Goal: Task Accomplishment & Management: Complete application form

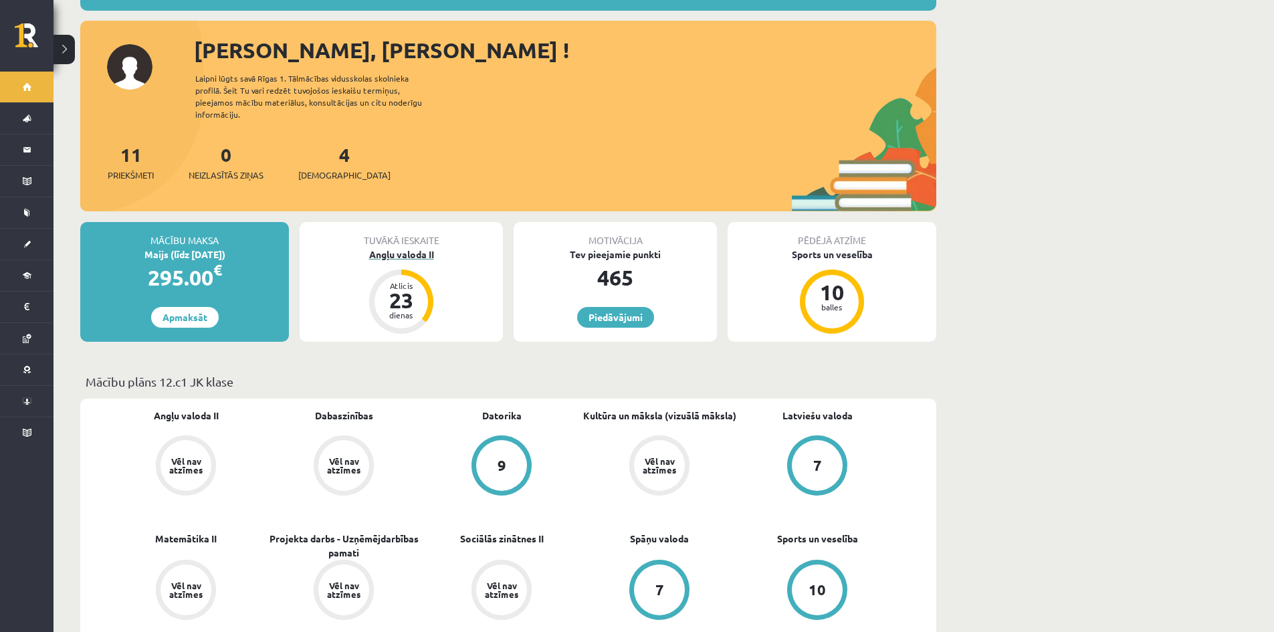
scroll to position [201, 0]
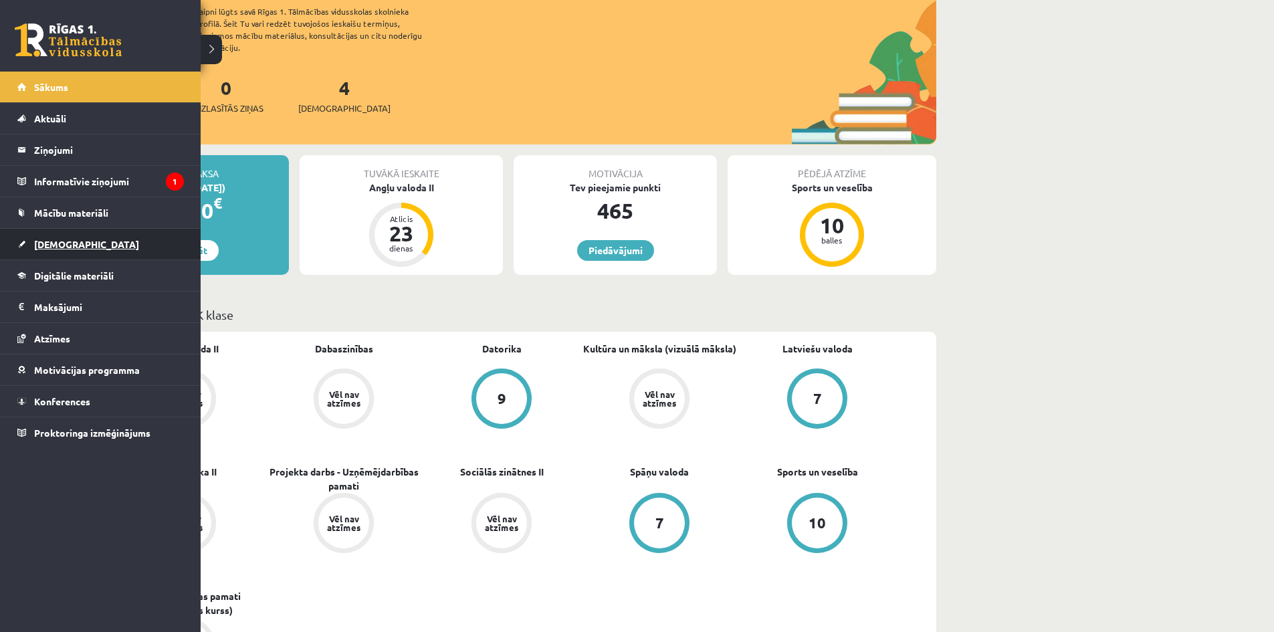
click at [68, 239] on span "[DEMOGRAPHIC_DATA]" at bounding box center [86, 244] width 105 height 12
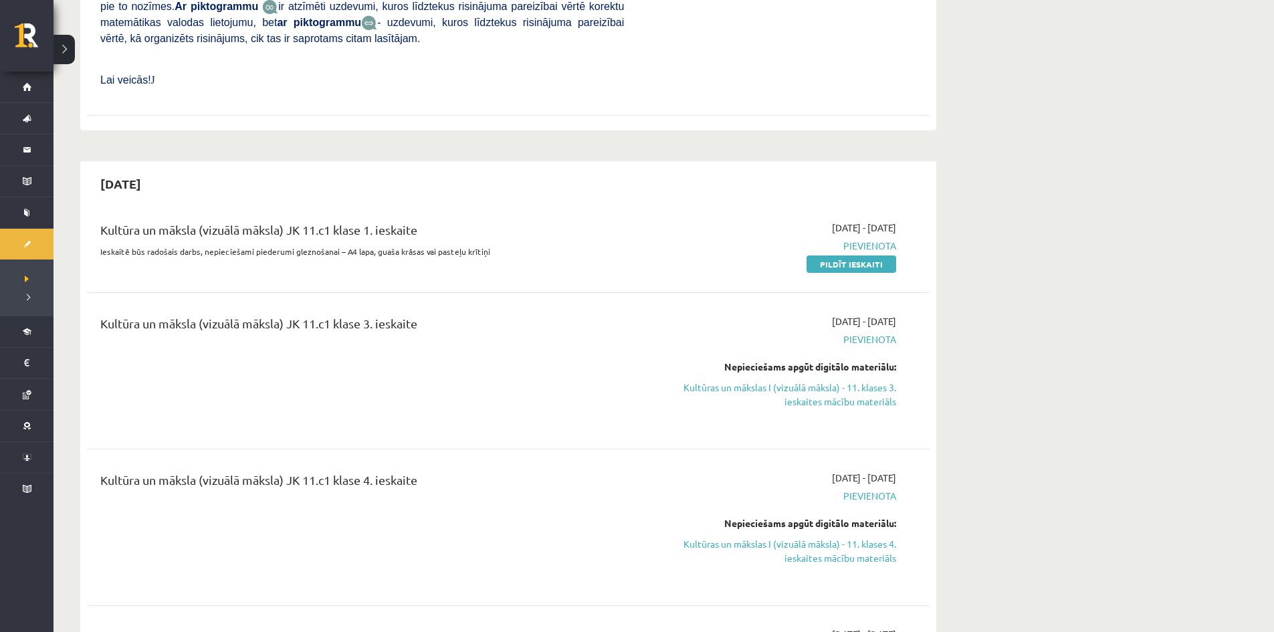
scroll to position [1940, 0]
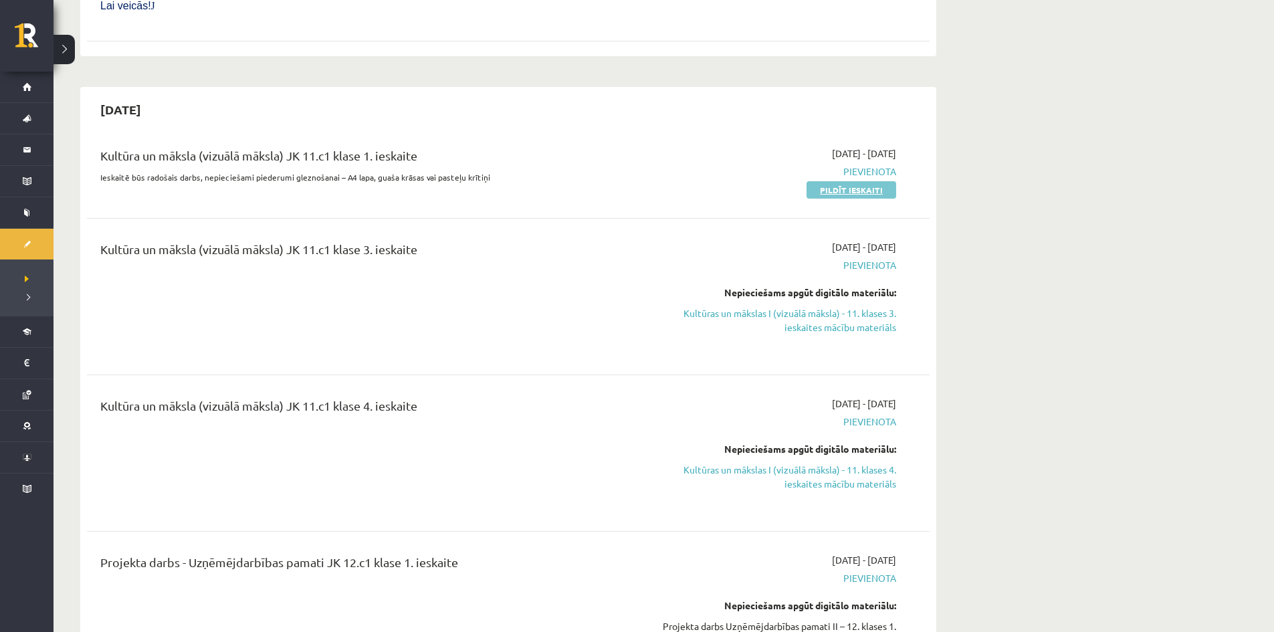
click at [828, 181] on link "Pildīt ieskaiti" at bounding box center [852, 189] width 90 height 17
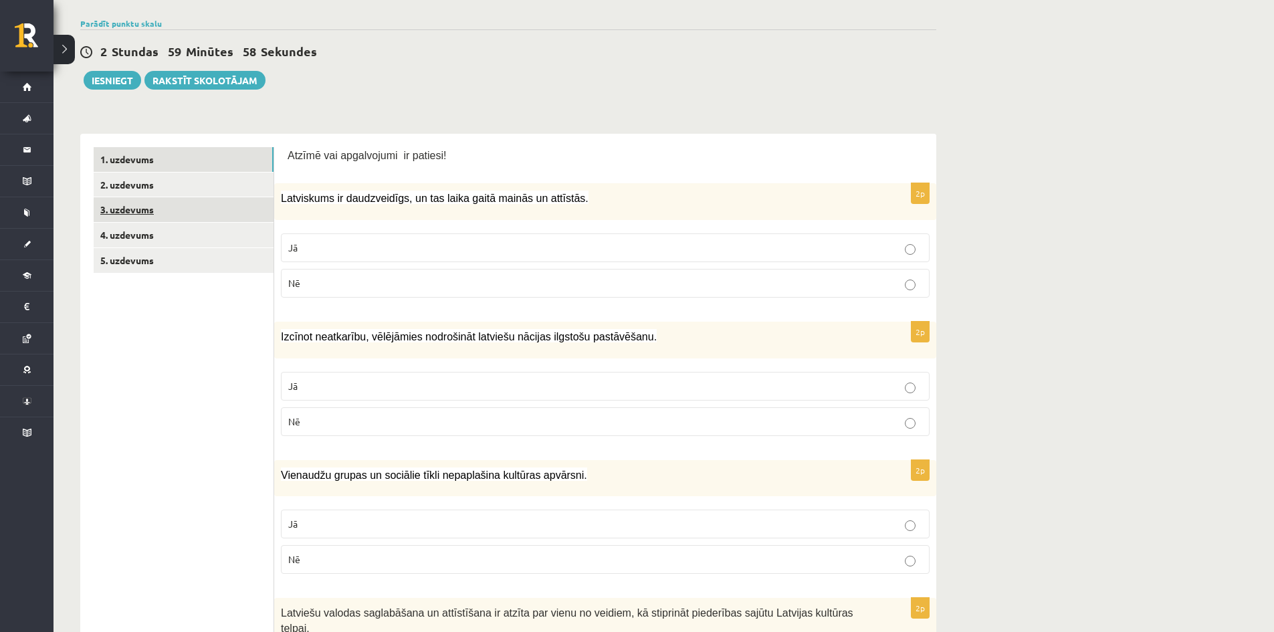
scroll to position [134, 0]
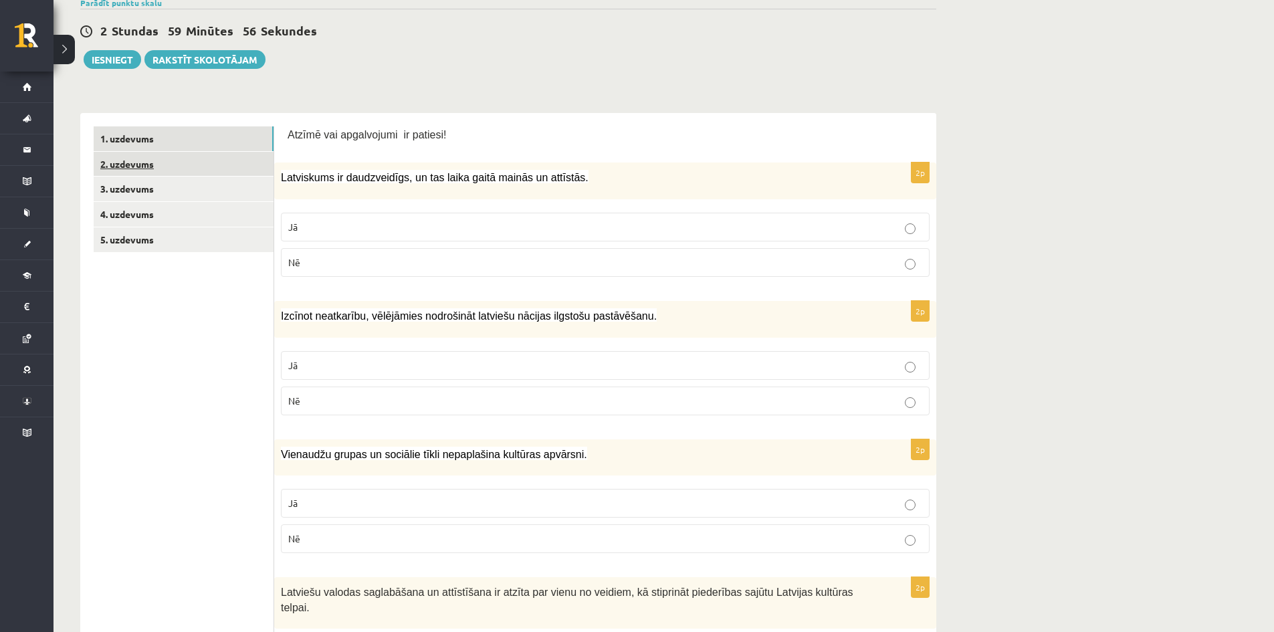
click at [126, 162] on link "2. uzdevums" at bounding box center [184, 164] width 180 height 25
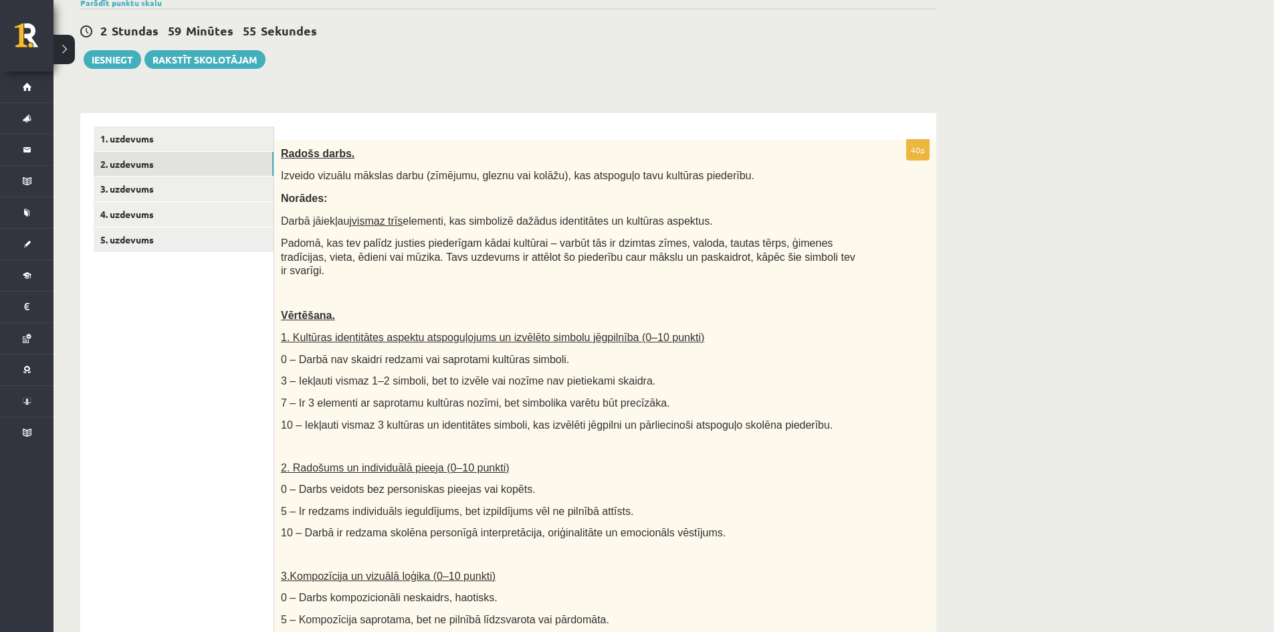
scroll to position [0, 0]
click at [136, 185] on link "3. uzdevums" at bounding box center [184, 189] width 180 height 25
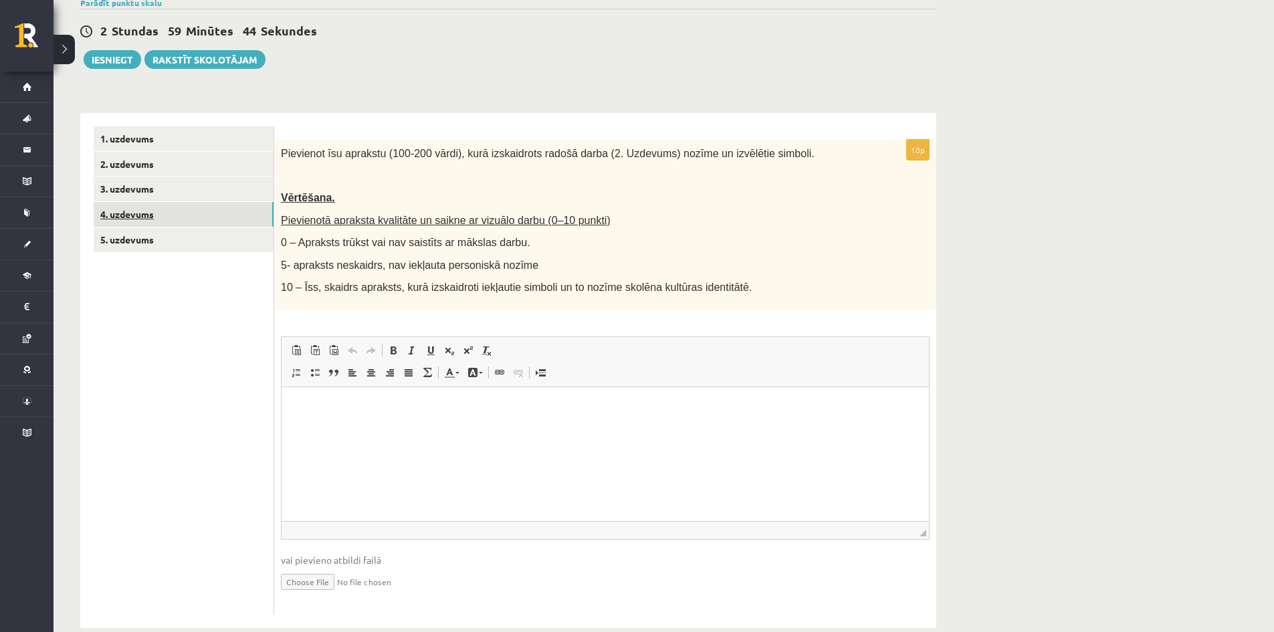
click at [126, 215] on link "4. uzdevums" at bounding box center [184, 214] width 180 height 25
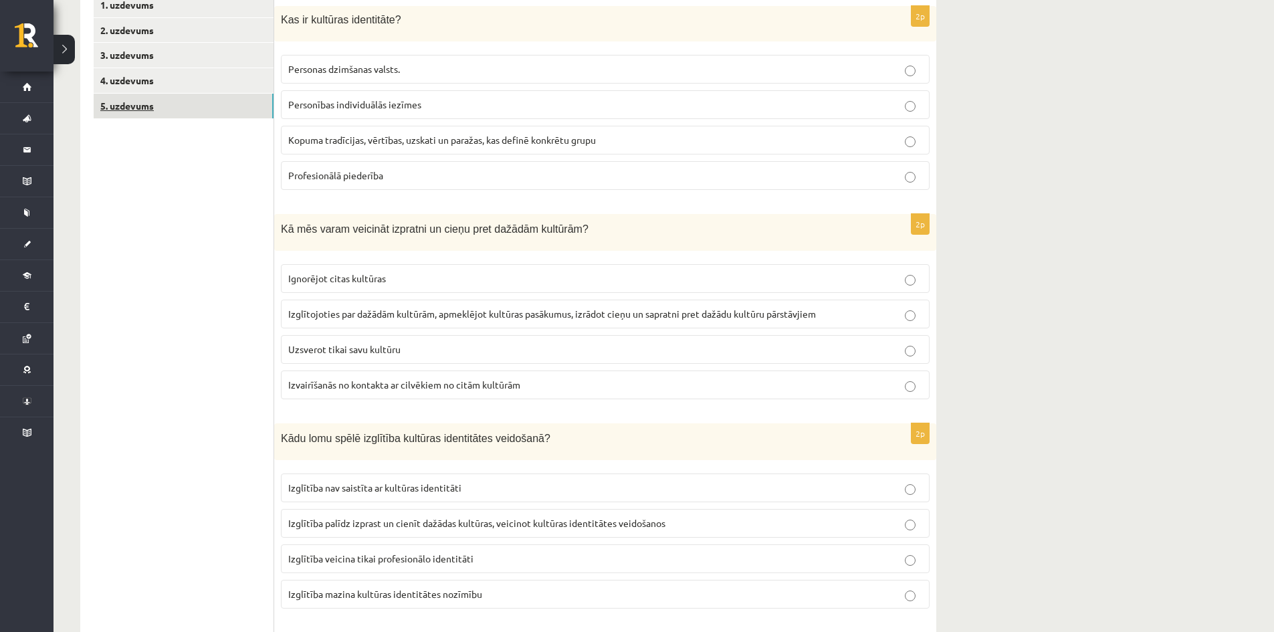
click at [126, 102] on link "5. uzdevums" at bounding box center [184, 106] width 180 height 25
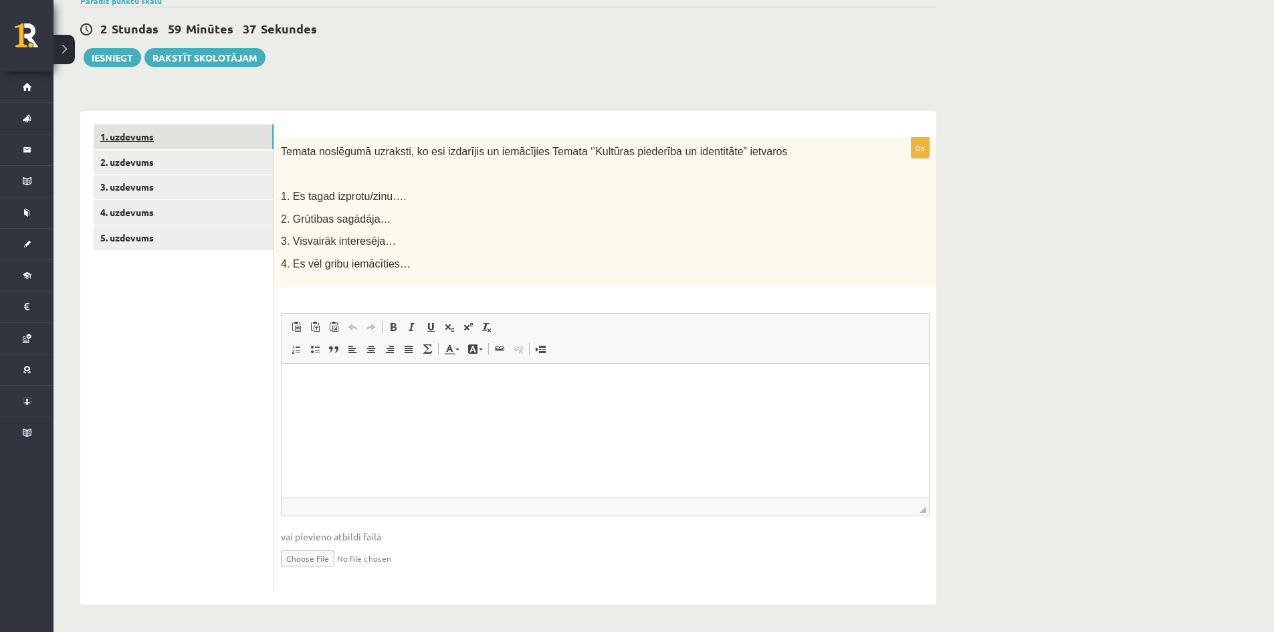
click at [122, 132] on link "1. uzdevums" at bounding box center [184, 136] width 180 height 25
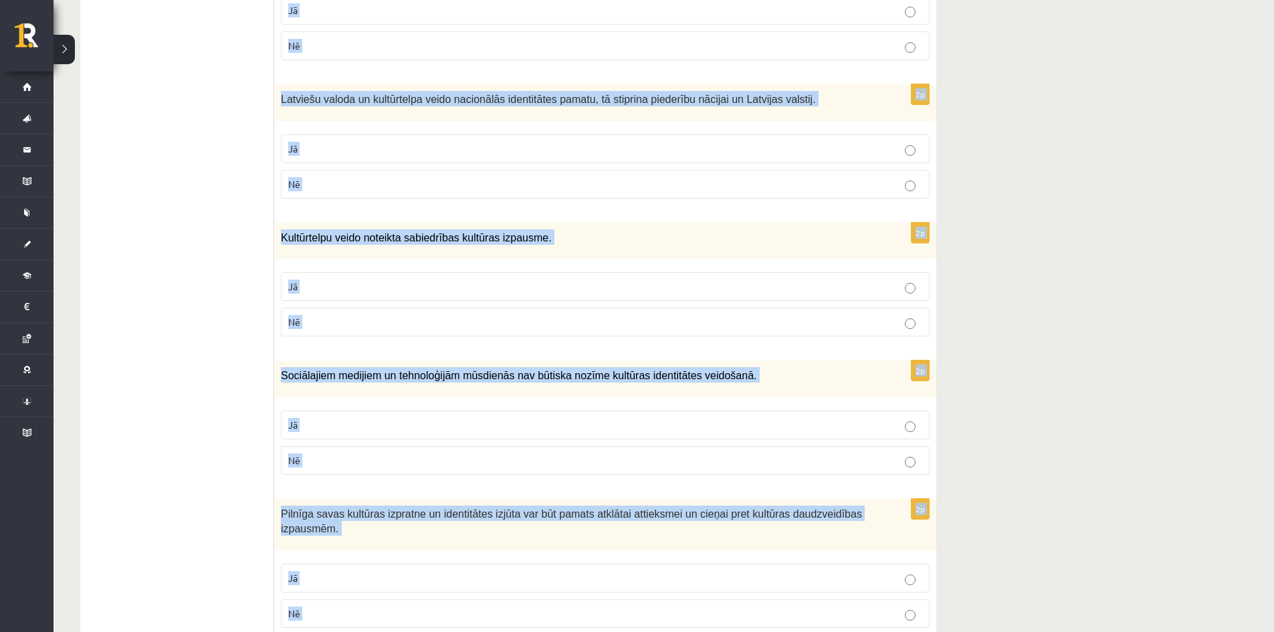
scroll to position [1780, 0]
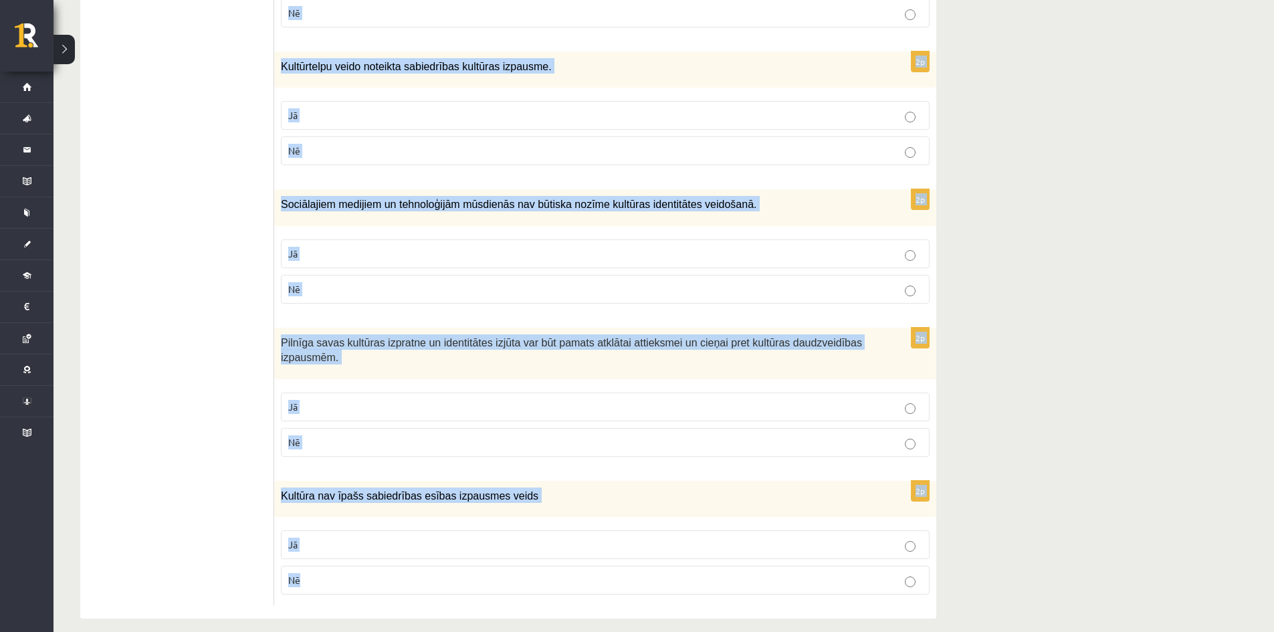
drag, startPoint x: 287, startPoint y: 130, endPoint x: 320, endPoint y: 572, distance: 442.6
copy form "Loremi dol sitametcons ad elitsed! 9d Eiusmodtem in utlaboreetdo, ma ali enima …"
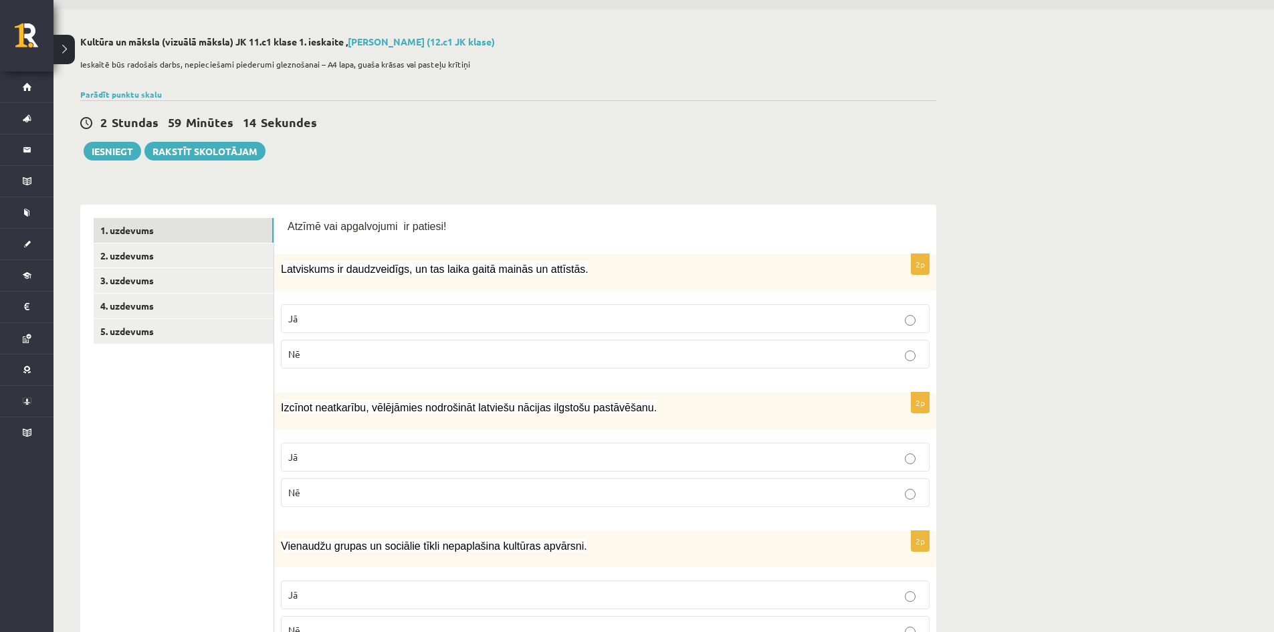
scroll to position [41, 0]
click at [143, 307] on link "4. uzdevums" at bounding box center [184, 306] width 180 height 25
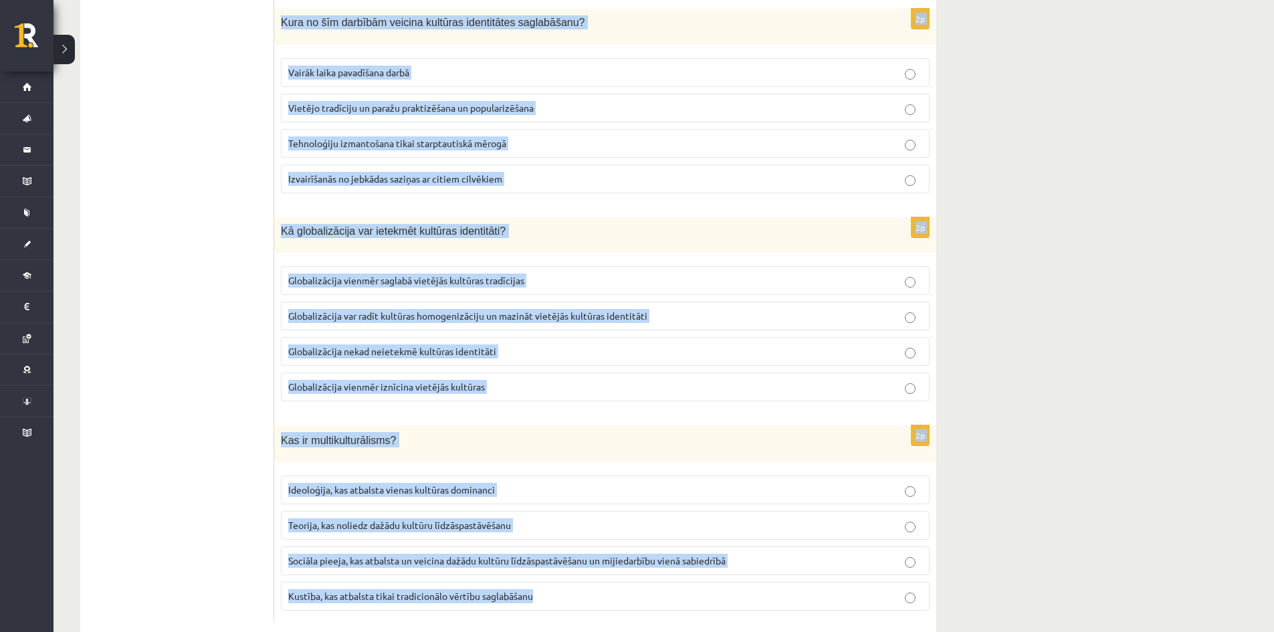
scroll to position [1756, 0]
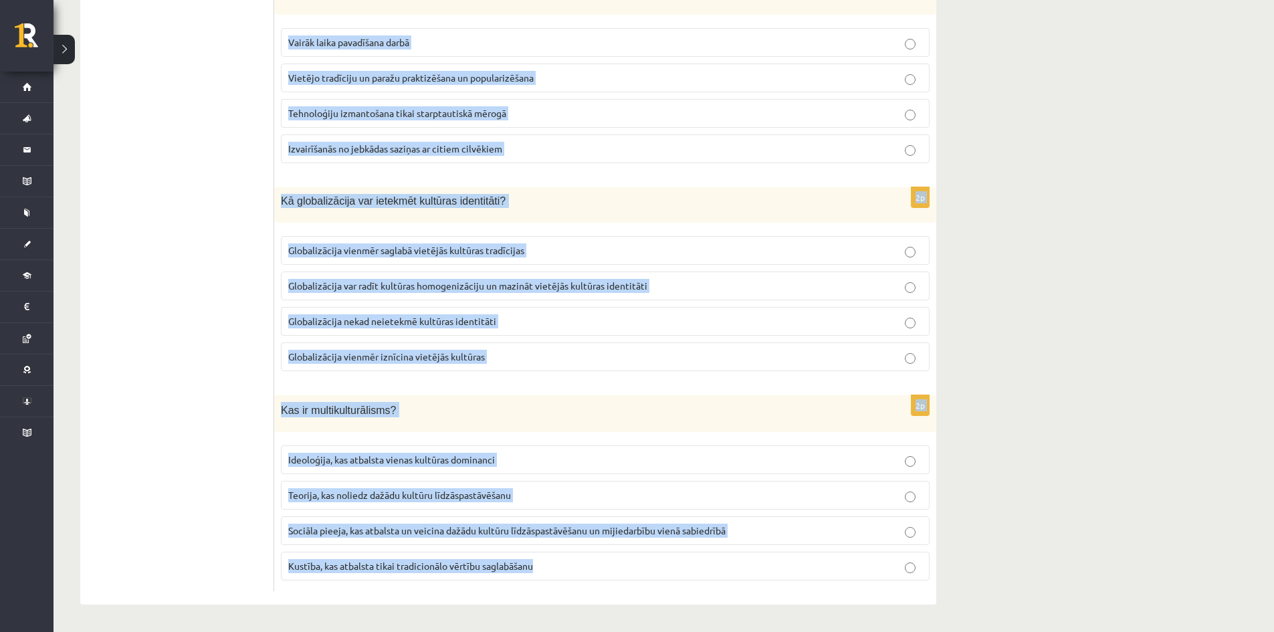
drag, startPoint x: 282, startPoint y: 245, endPoint x: 535, endPoint y: 560, distance: 404.3
copy form "Lor ip dolorsit ametconsec? Adipisci elitseddo eiusmo. Temporinci utlaboreetdo …"
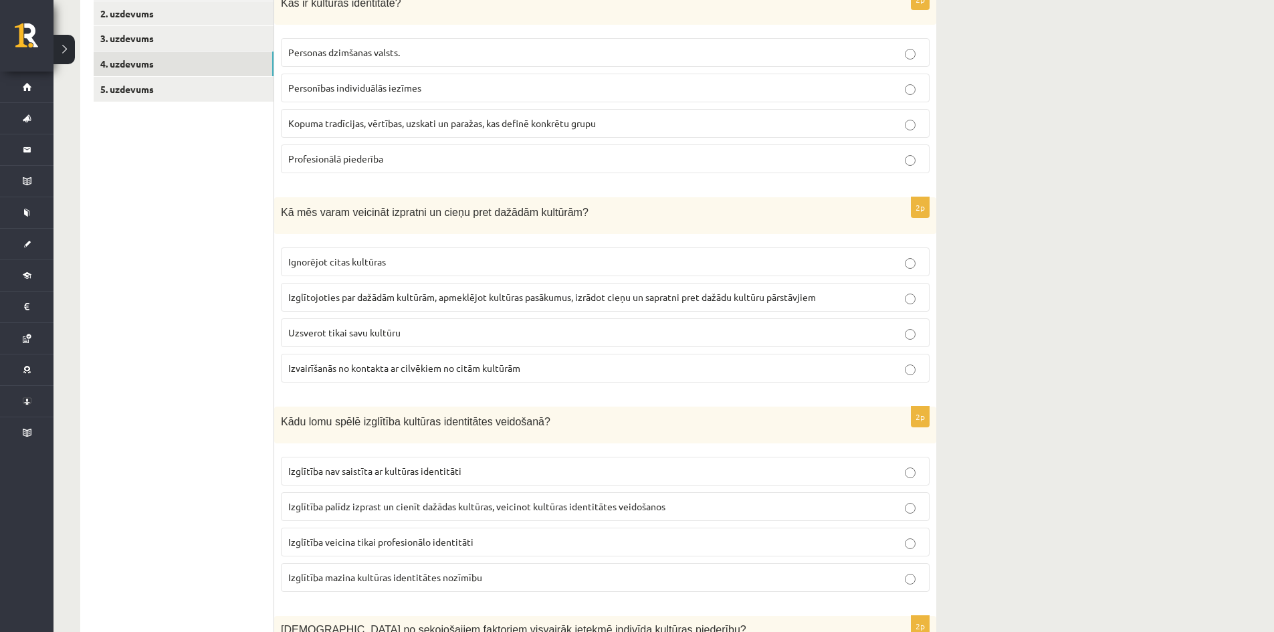
scroll to position [150, 0]
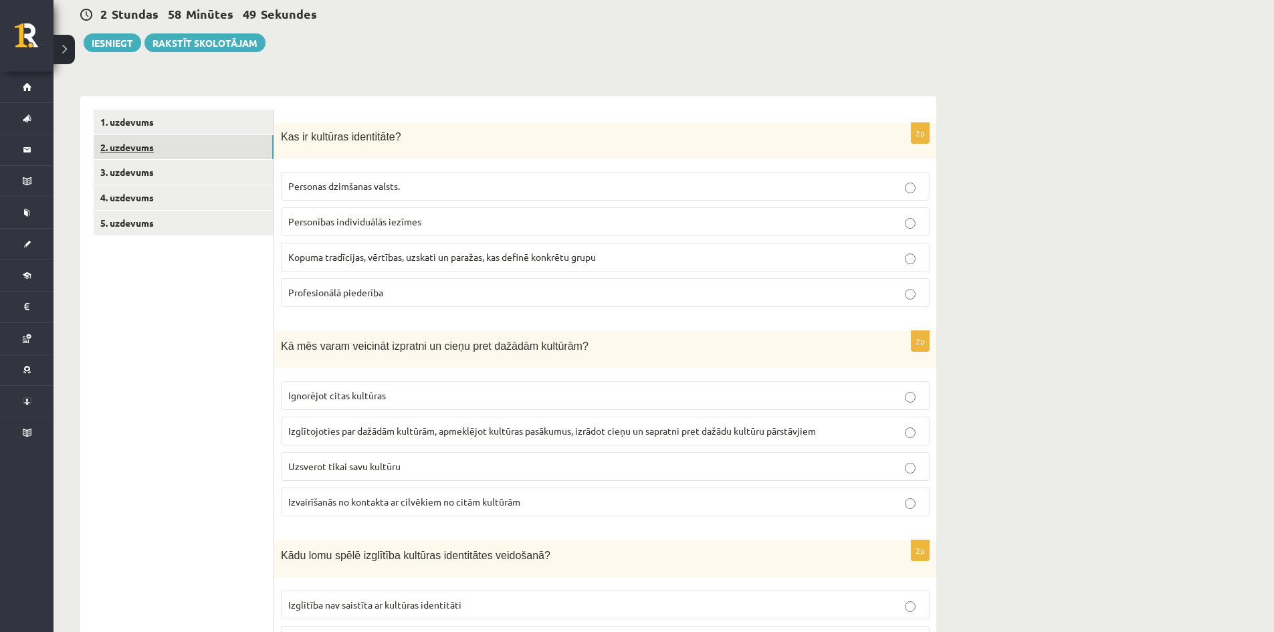
click at [140, 152] on link "2. uzdevums" at bounding box center [184, 147] width 180 height 25
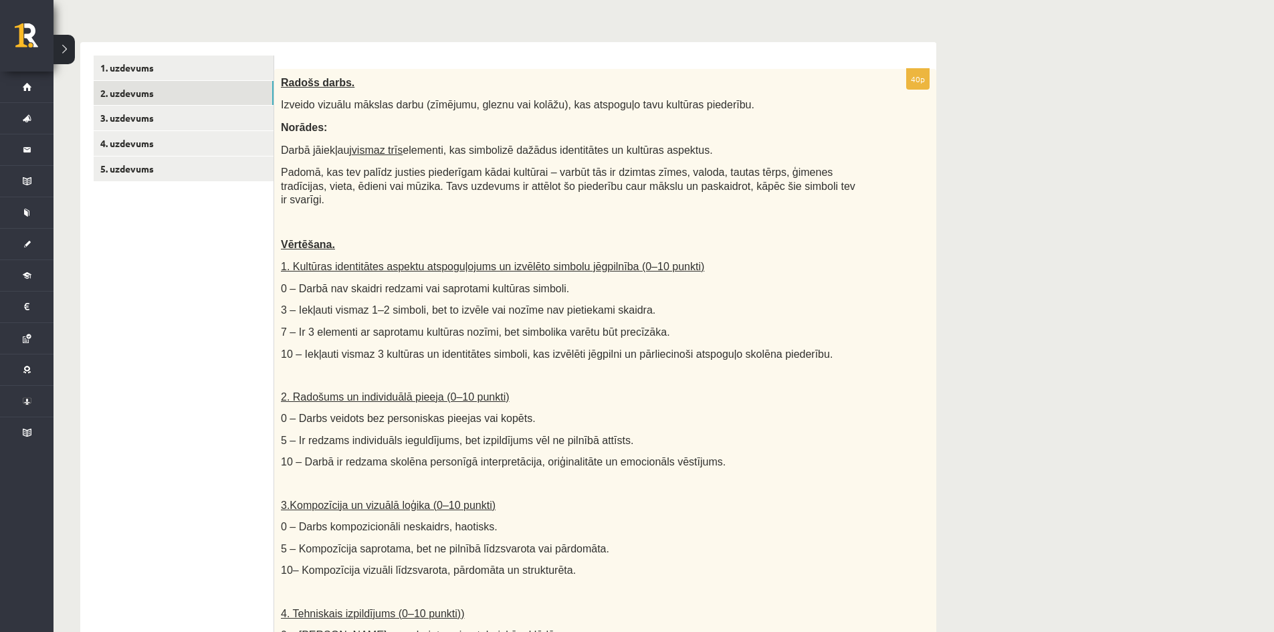
scroll to position [138, 0]
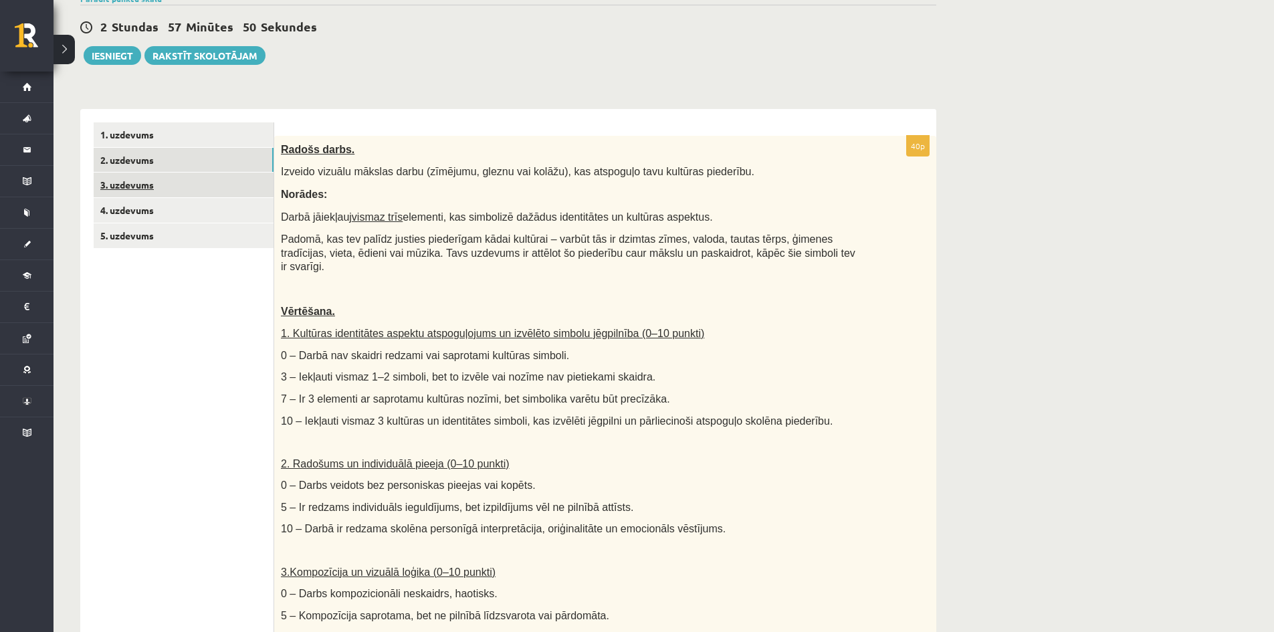
click at [136, 182] on link "3. uzdevums" at bounding box center [184, 185] width 180 height 25
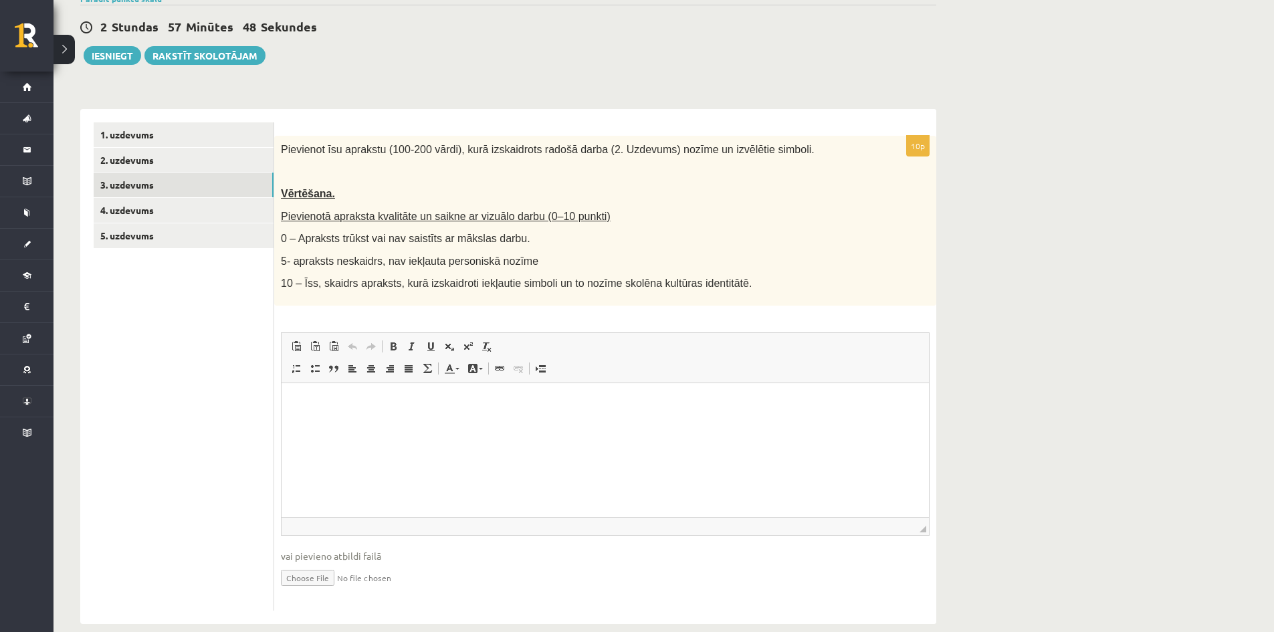
scroll to position [0, 0]
click at [124, 193] on link "3. uzdevums" at bounding box center [184, 185] width 180 height 25
click at [142, 215] on link "4. uzdevums" at bounding box center [184, 210] width 180 height 25
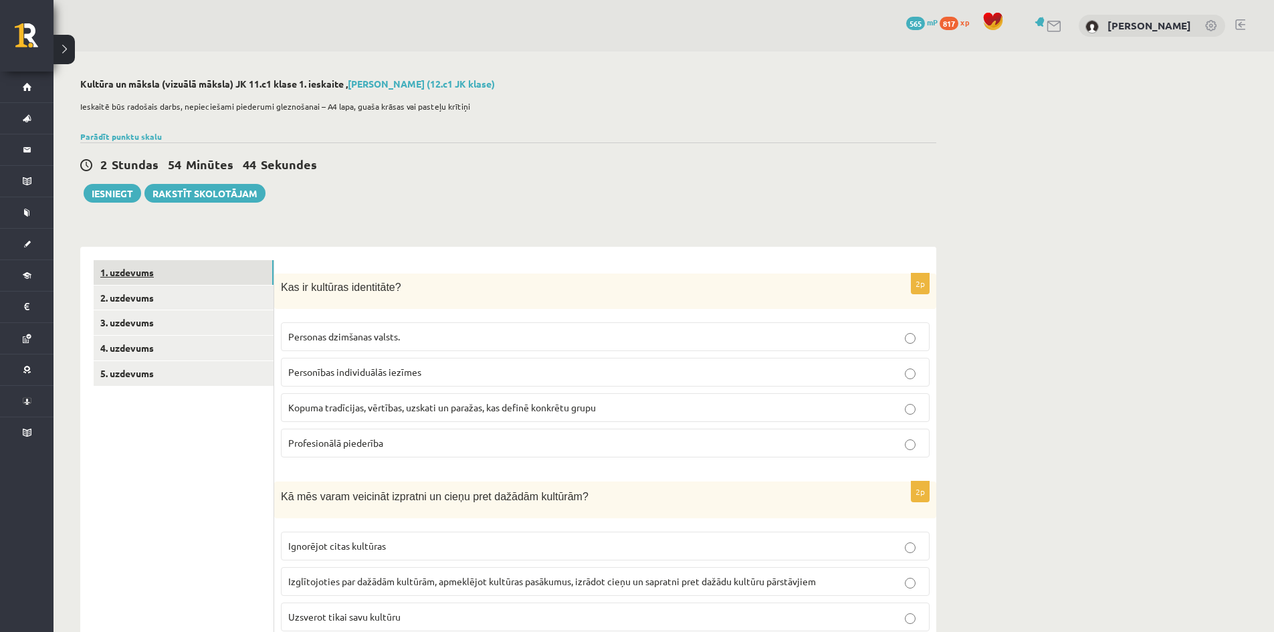
click at [141, 275] on link "1. uzdevums" at bounding box center [184, 272] width 180 height 25
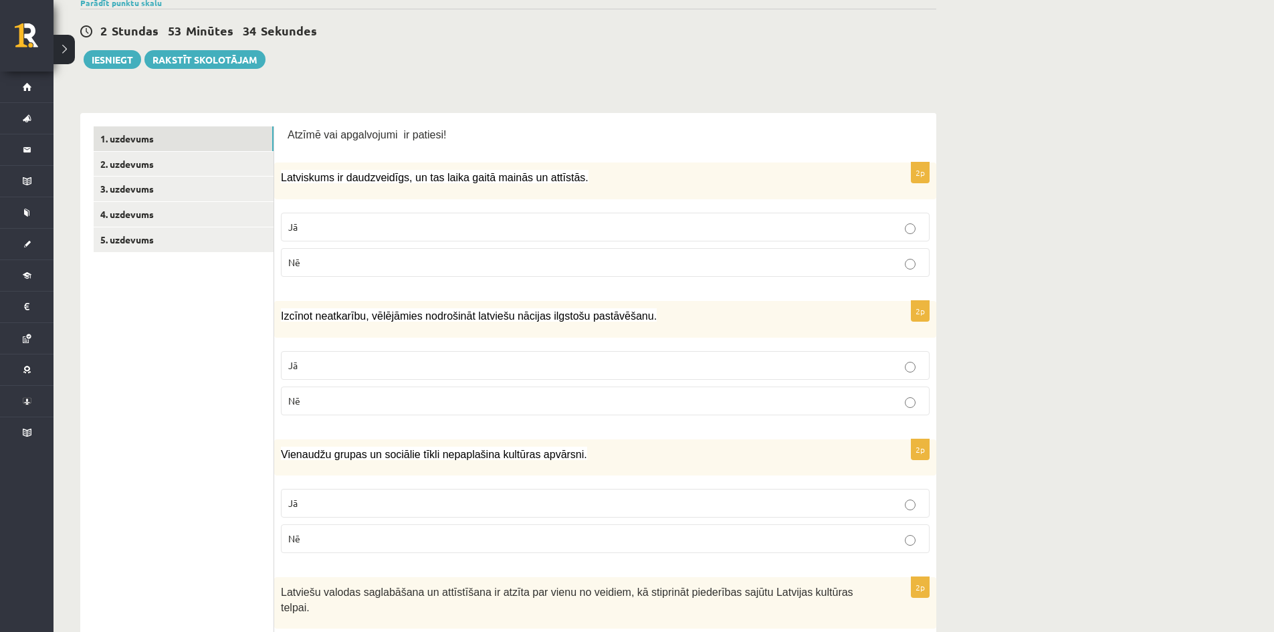
scroll to position [201, 0]
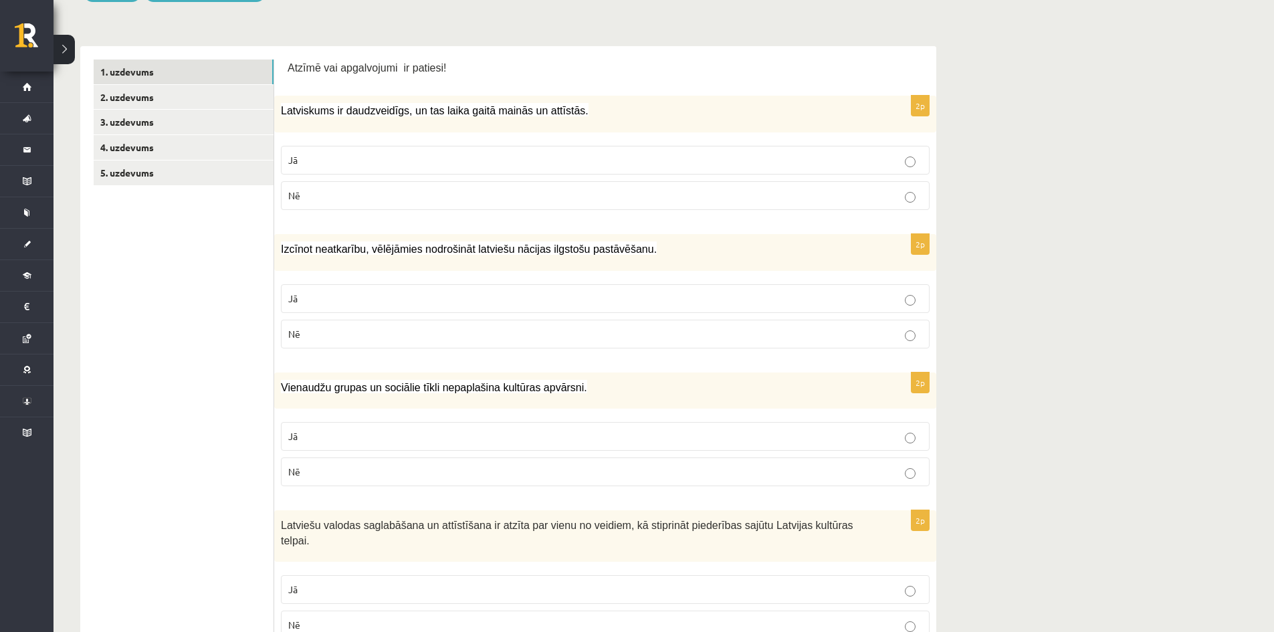
click at [912, 481] on label "Nē" at bounding box center [605, 471] width 649 height 29
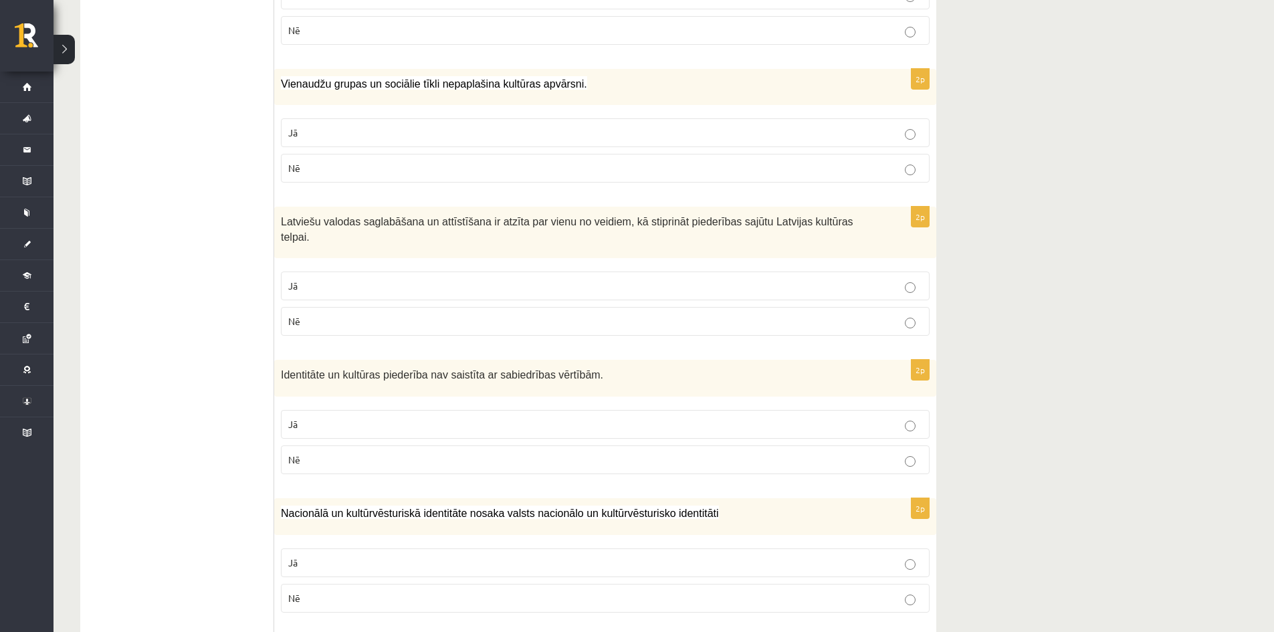
scroll to position [535, 0]
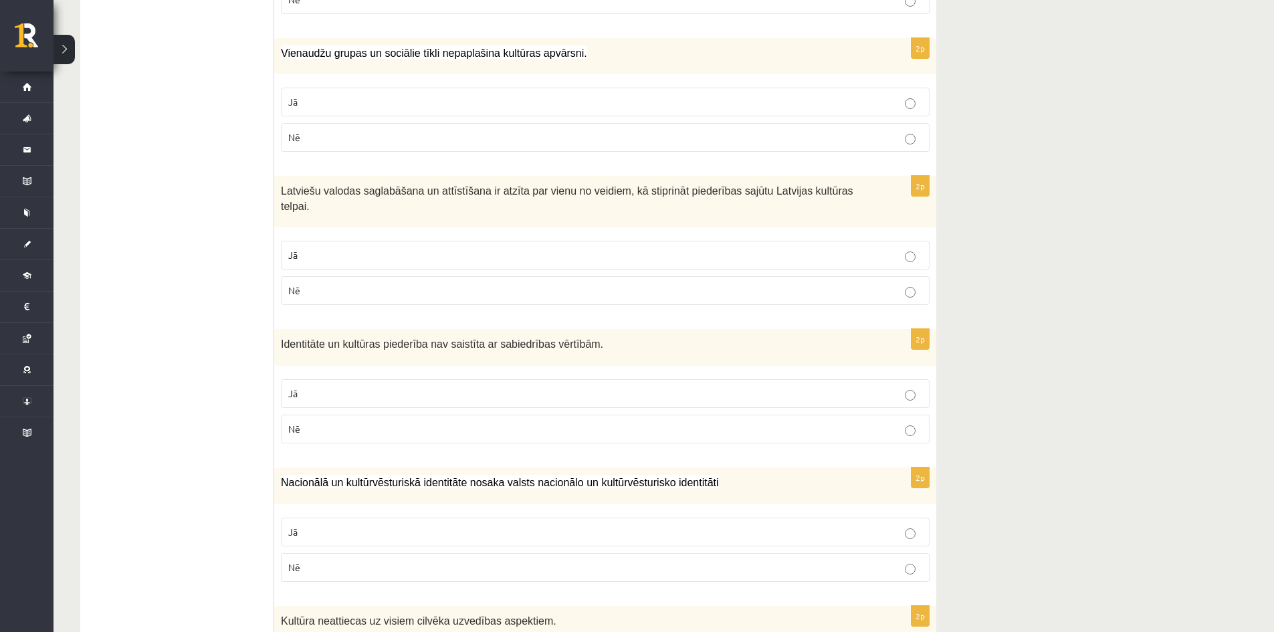
click at [908, 422] on label "Nē" at bounding box center [605, 429] width 649 height 29
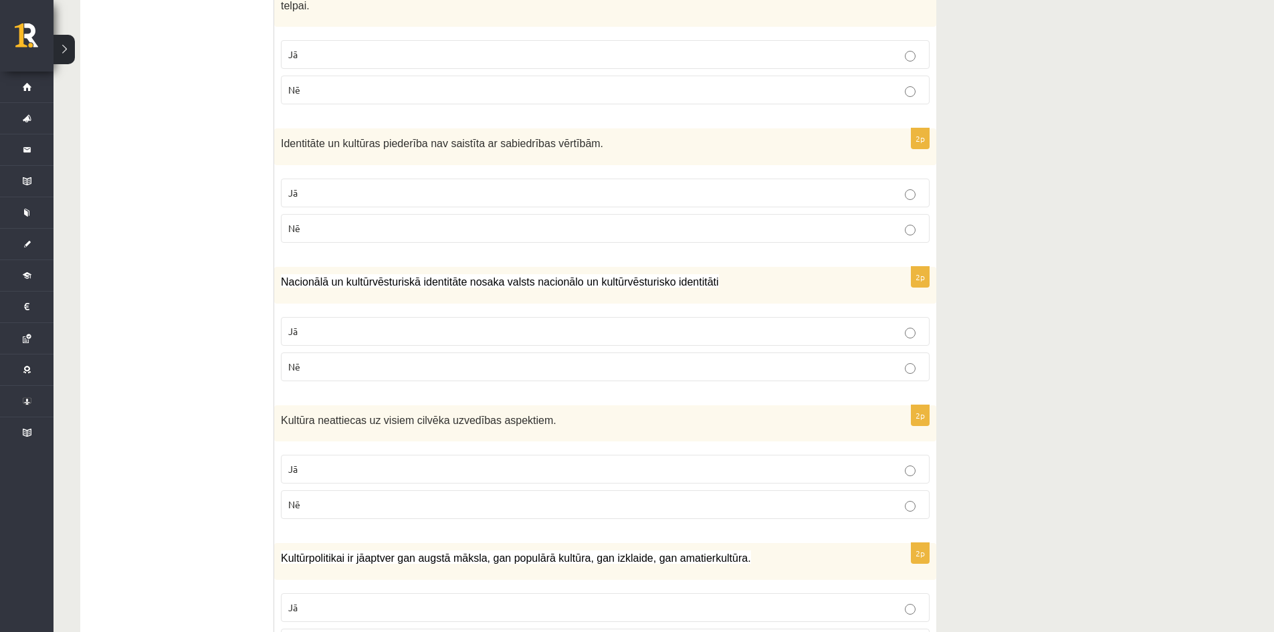
scroll to position [803, 0]
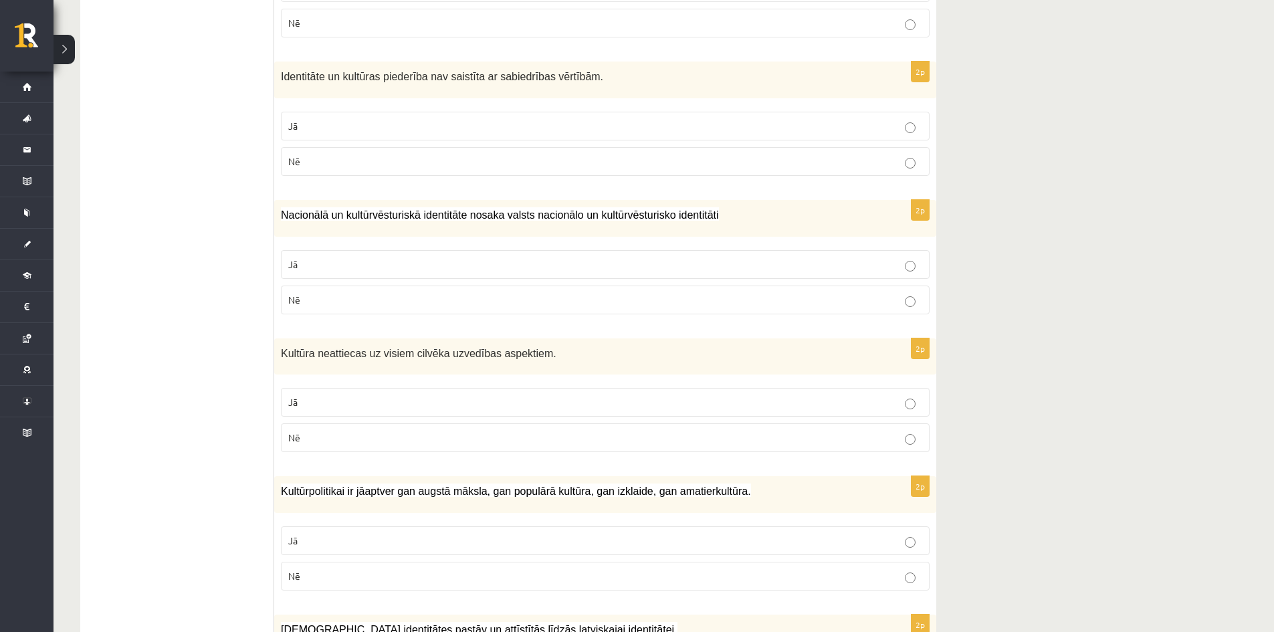
click at [913, 431] on label "Nē" at bounding box center [605, 437] width 649 height 29
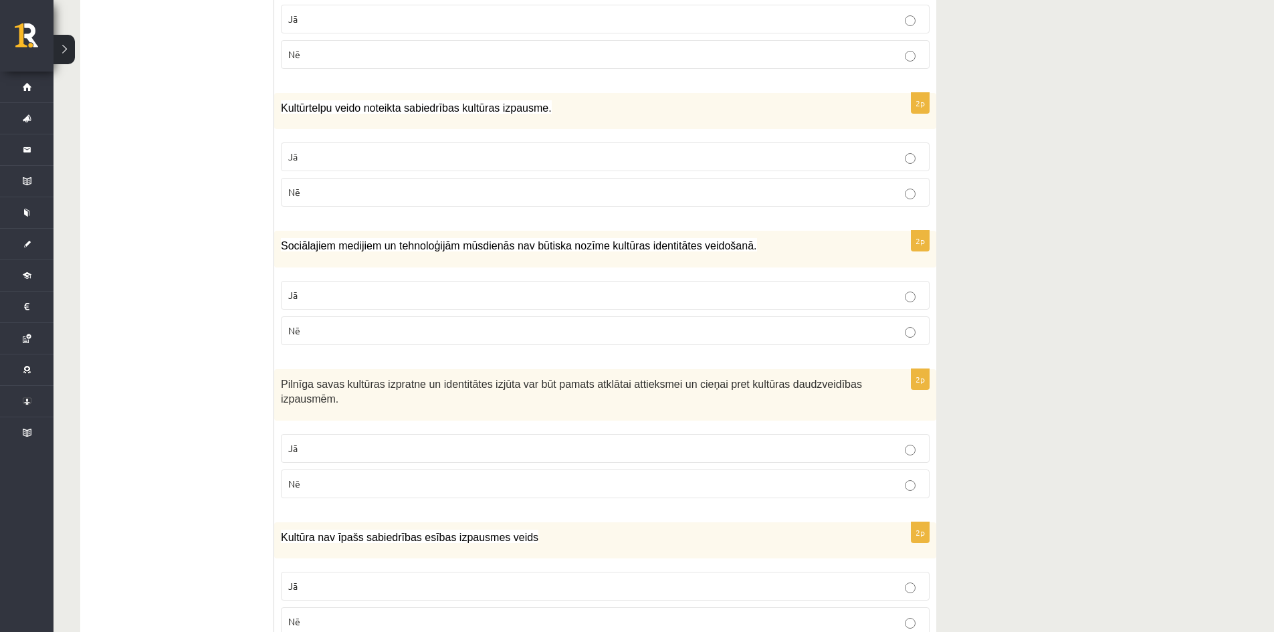
scroll to position [1780, 0]
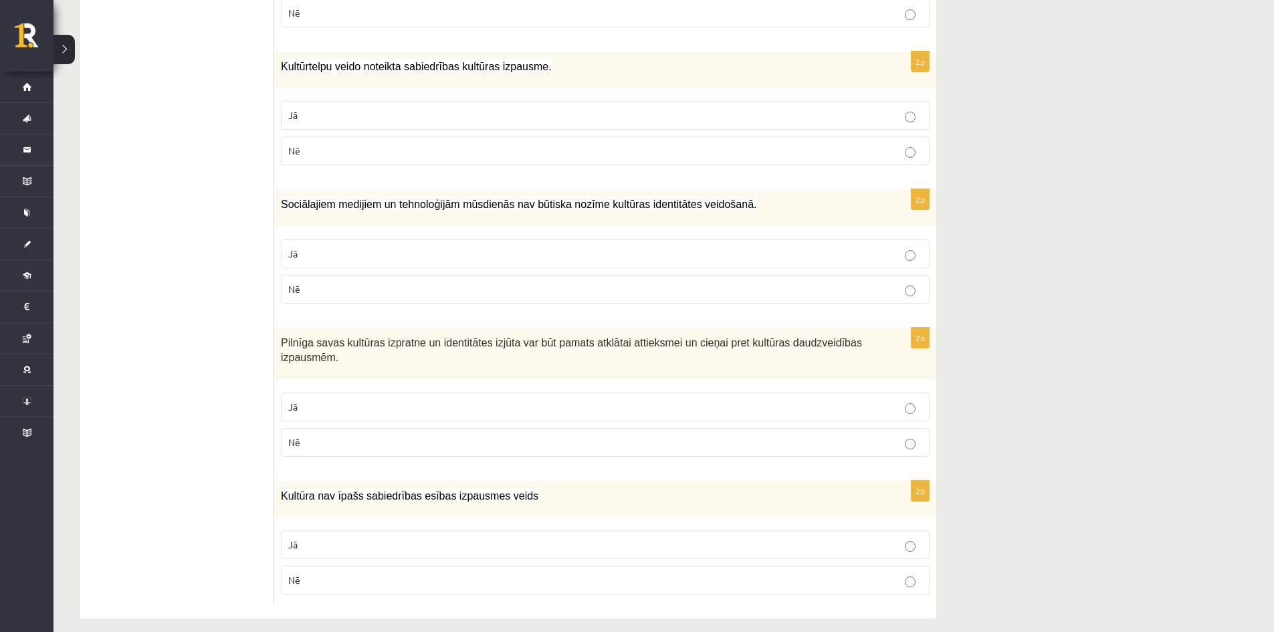
click at [914, 573] on label "Nē" at bounding box center [605, 580] width 649 height 29
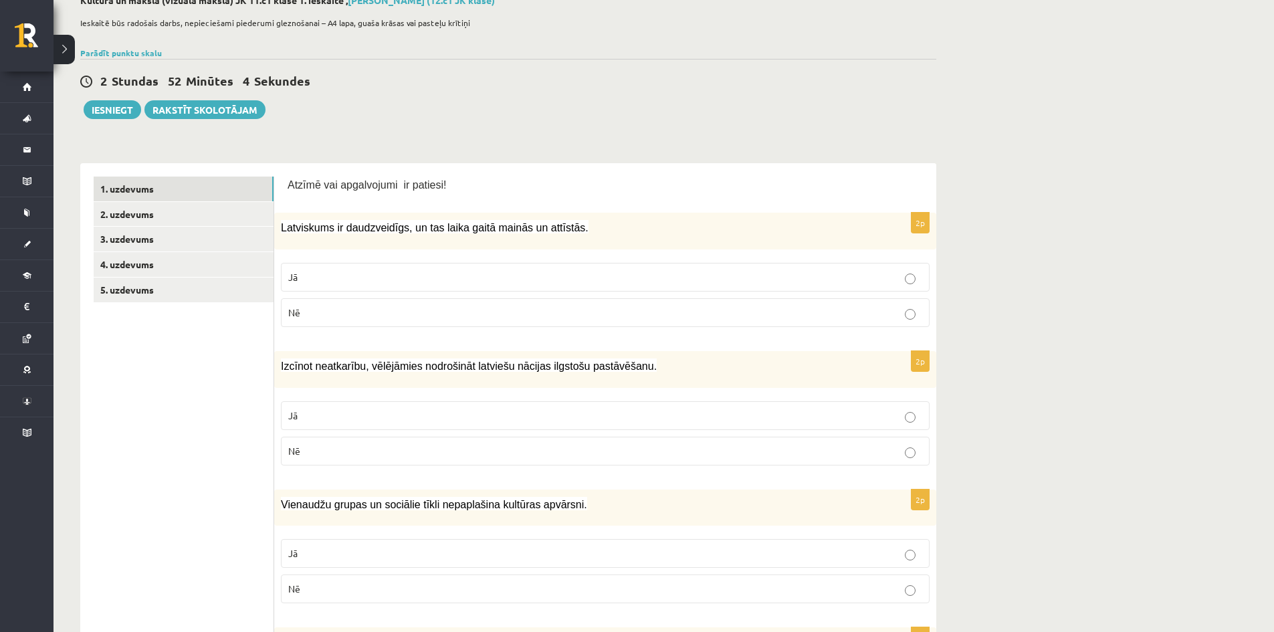
scroll to position [0, 0]
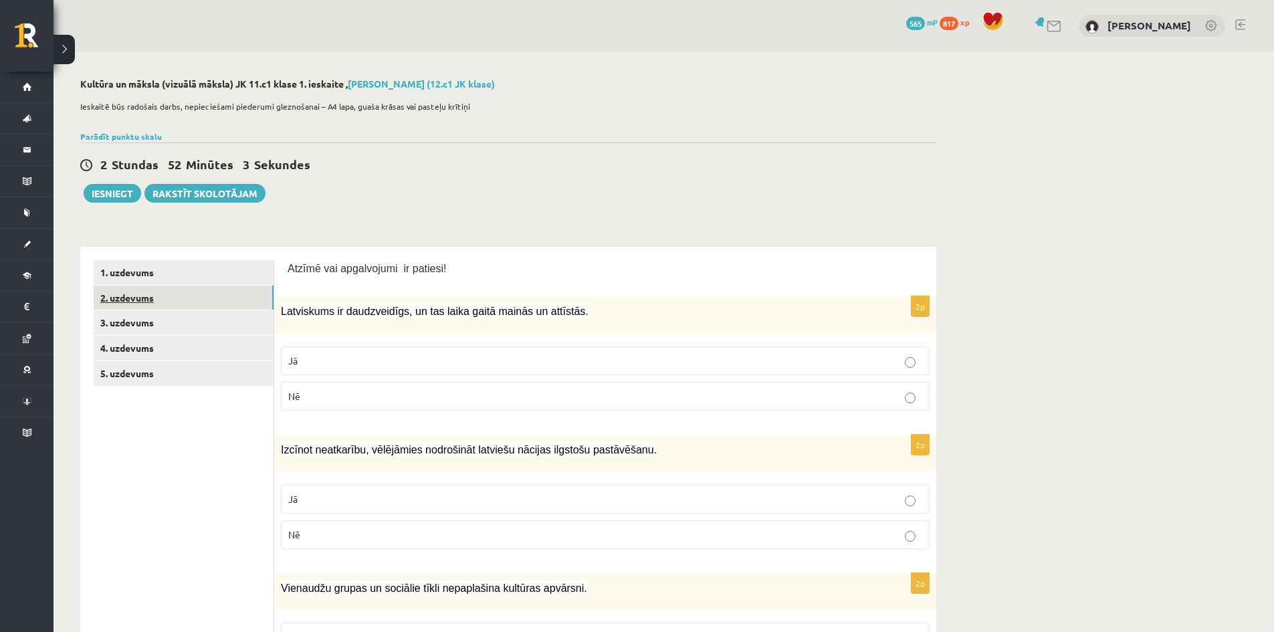
click at [137, 294] on link "2. uzdevums" at bounding box center [184, 298] width 180 height 25
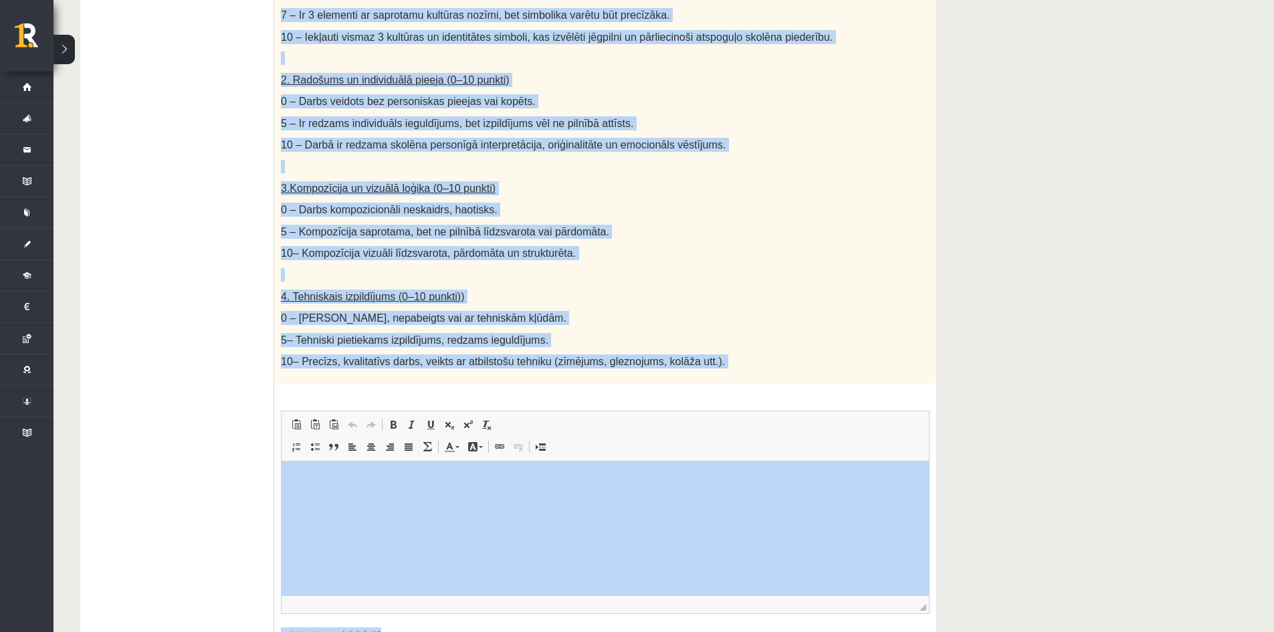
scroll to position [589, 0]
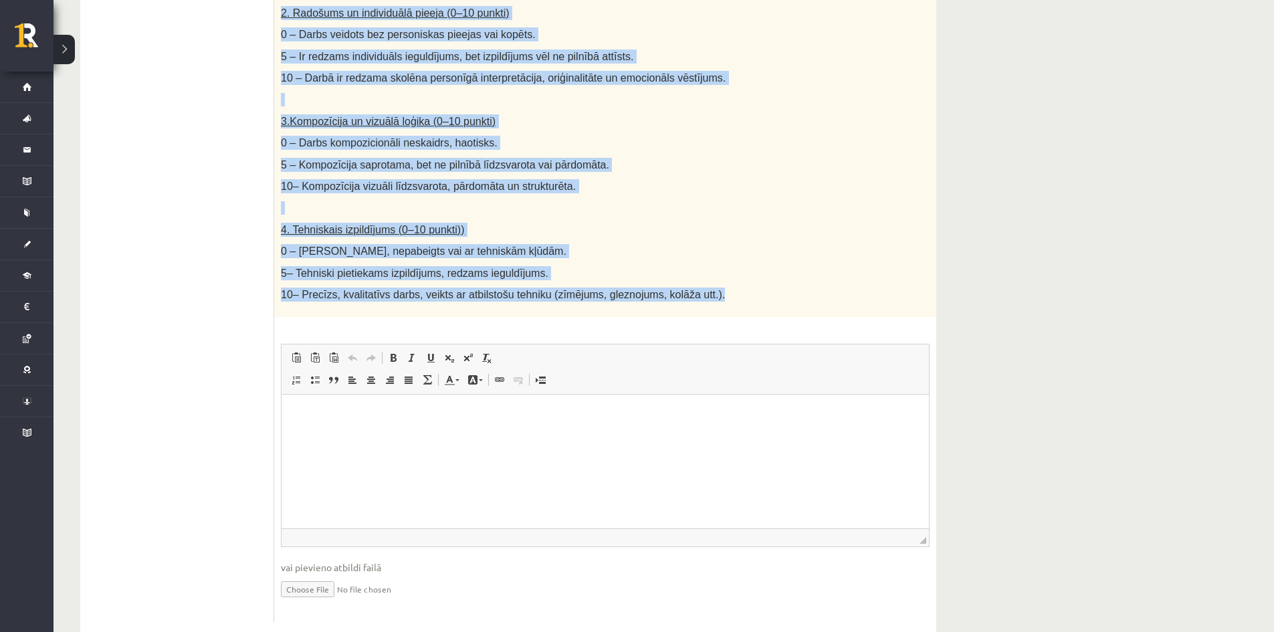
drag, startPoint x: 282, startPoint y: 223, endPoint x: 686, endPoint y: 284, distance: 408.6
click at [686, 284] on div "Radošs darbs. Izveido vizuālu mākslas darbu (zīmējumu, gleznu vai kolāžu), kas …" at bounding box center [605, 1] width 662 height 632
copy div "Loremi dolor. Sitamet consect adipisc elits (doeiusmo, tempor inc utlabo), etd …"
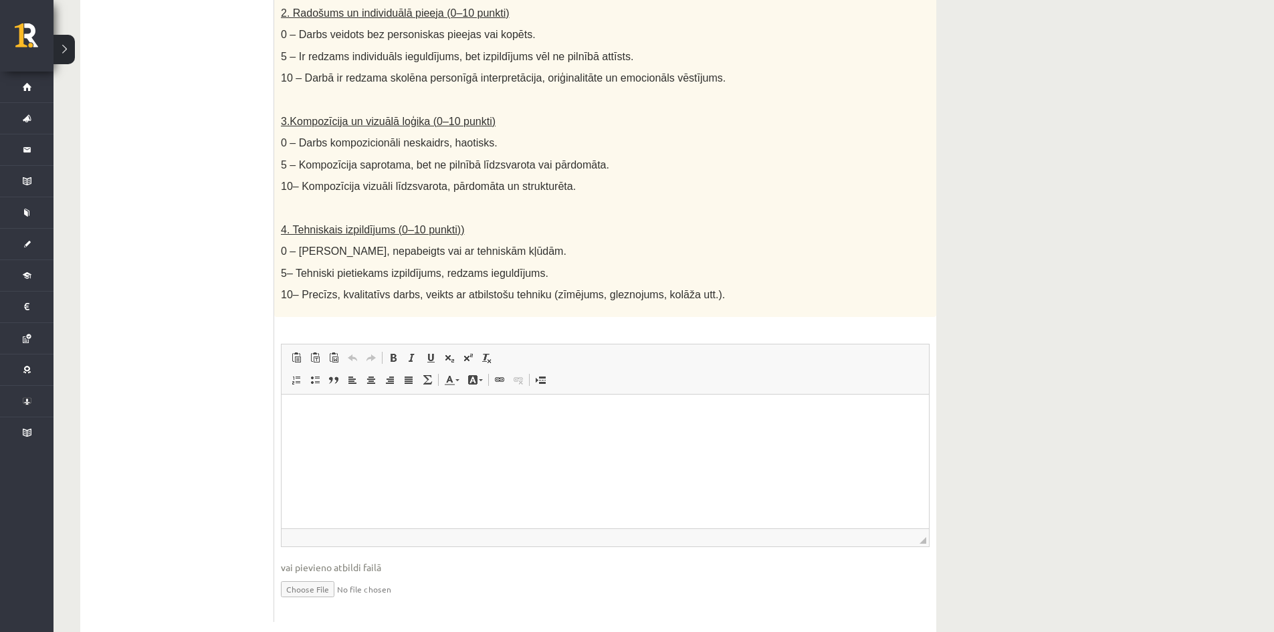
click at [221, 322] on ul "1. uzdevums 2. uzdevums 3. uzdevums 4. uzdevums 5. uzdevums" at bounding box center [184, 147] width 181 height 950
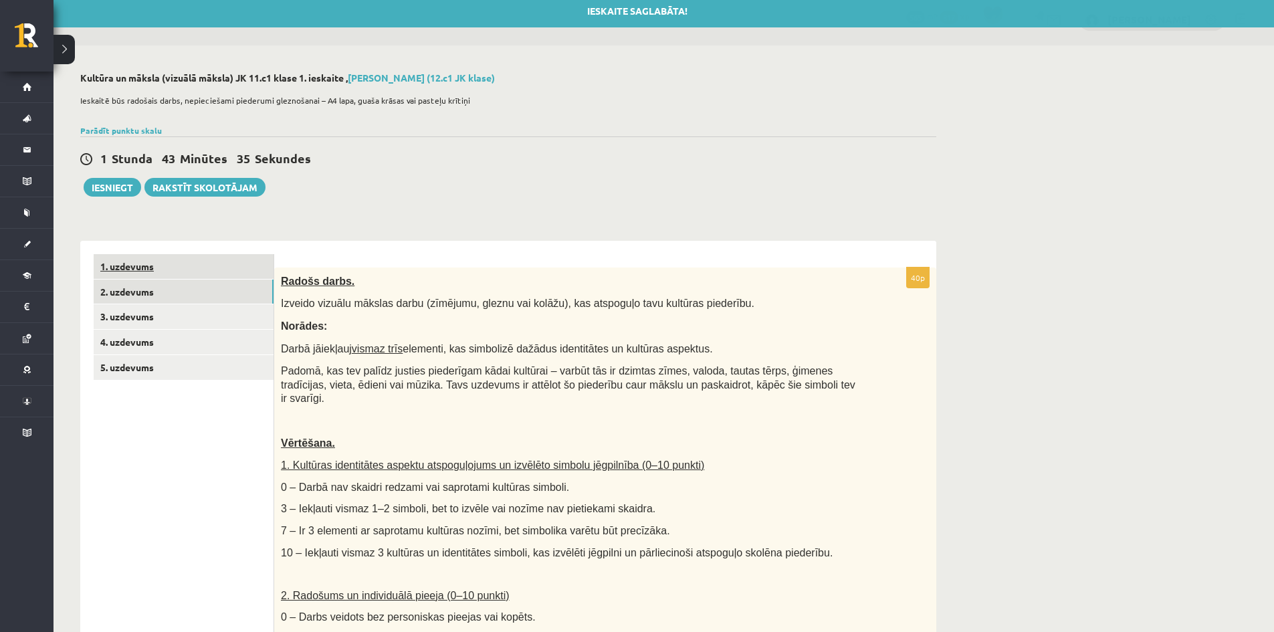
scroll to position [0, 0]
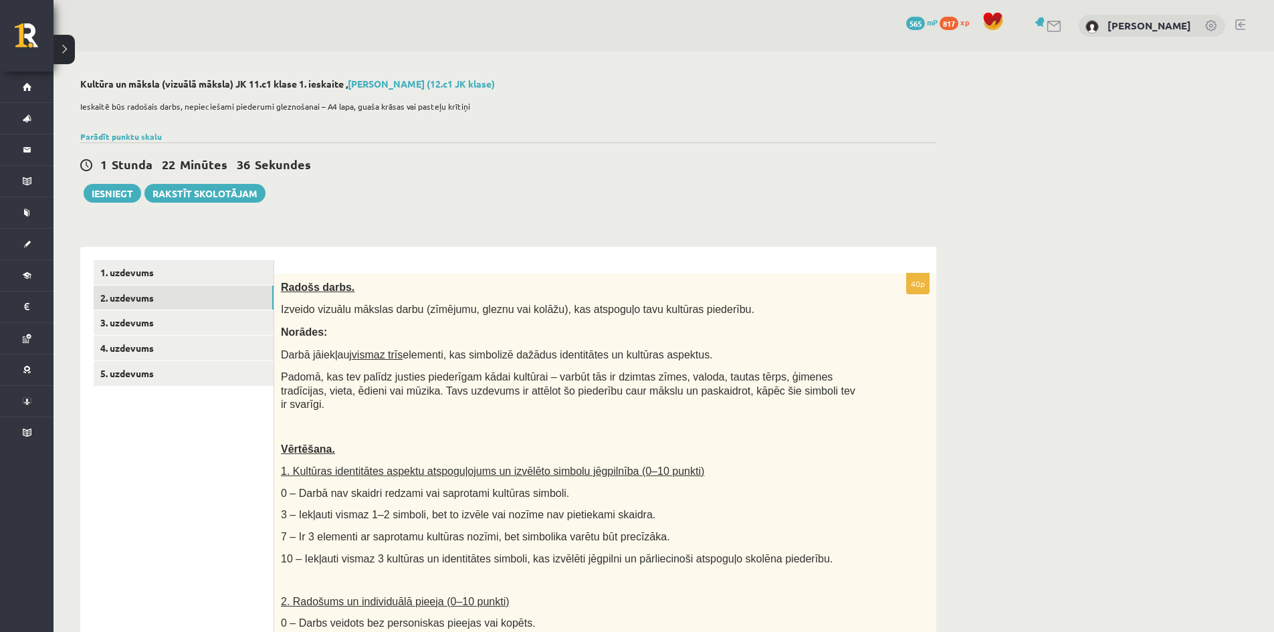
drag, startPoint x: 112, startPoint y: 209, endPoint x: 357, endPoint y: 284, distance: 256.0
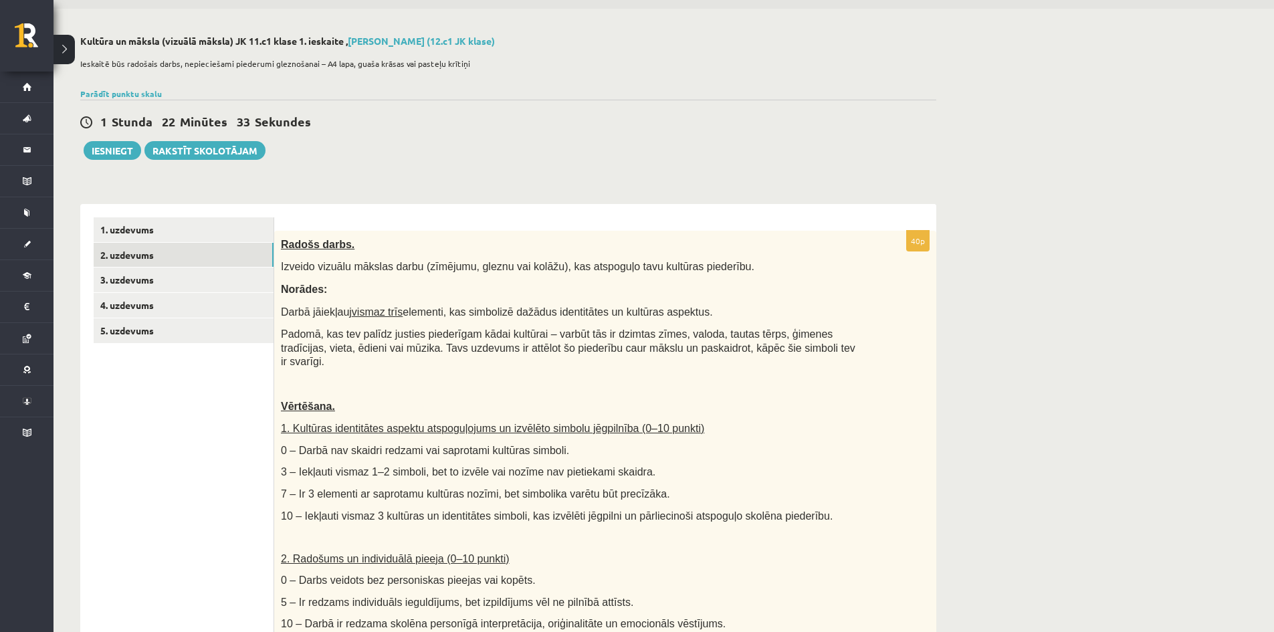
scroll to position [67, 0]
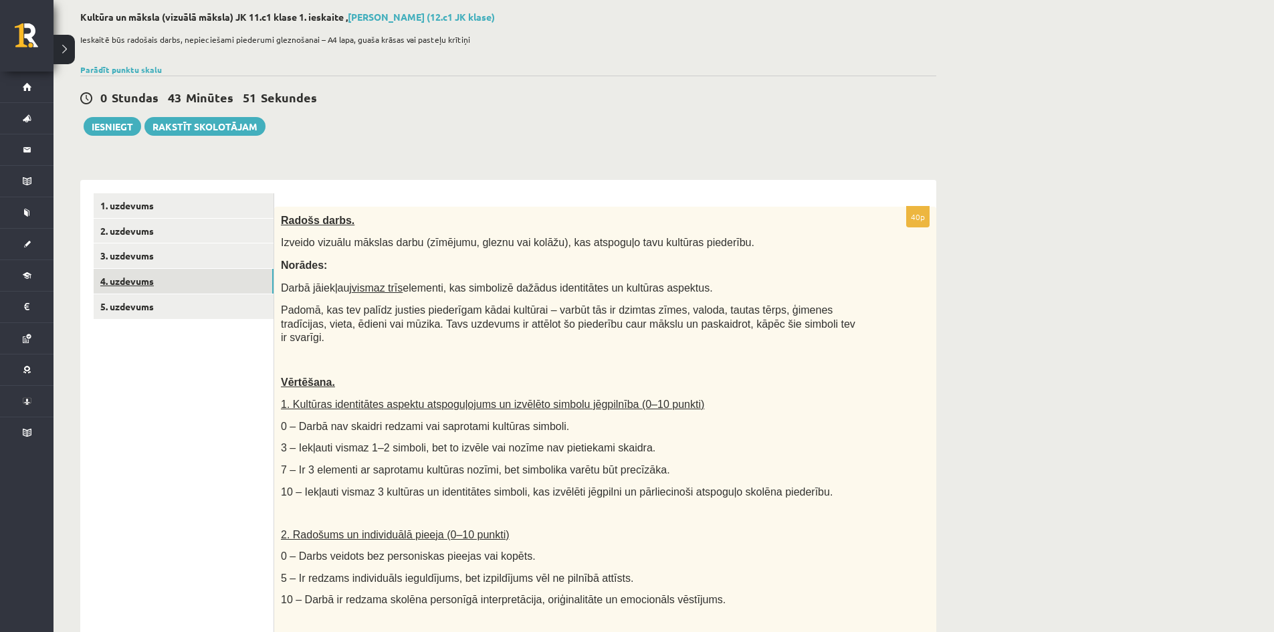
click at [136, 277] on link "4. uzdevums" at bounding box center [184, 281] width 180 height 25
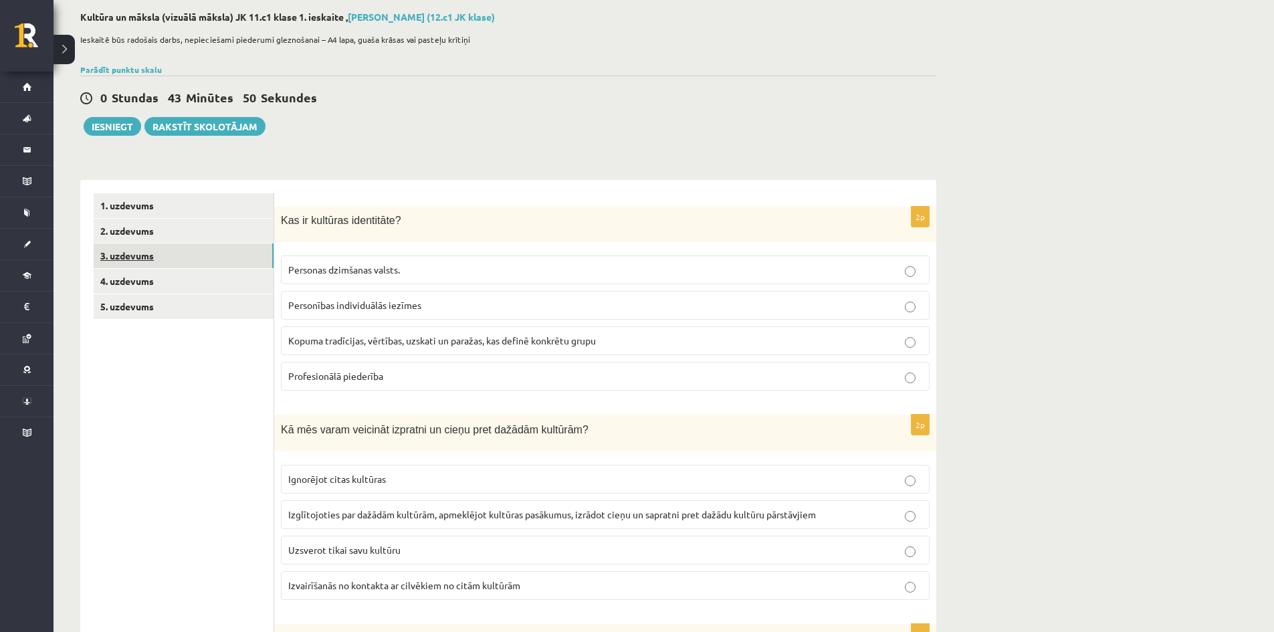
click at [133, 264] on link "3. uzdevums" at bounding box center [184, 255] width 180 height 25
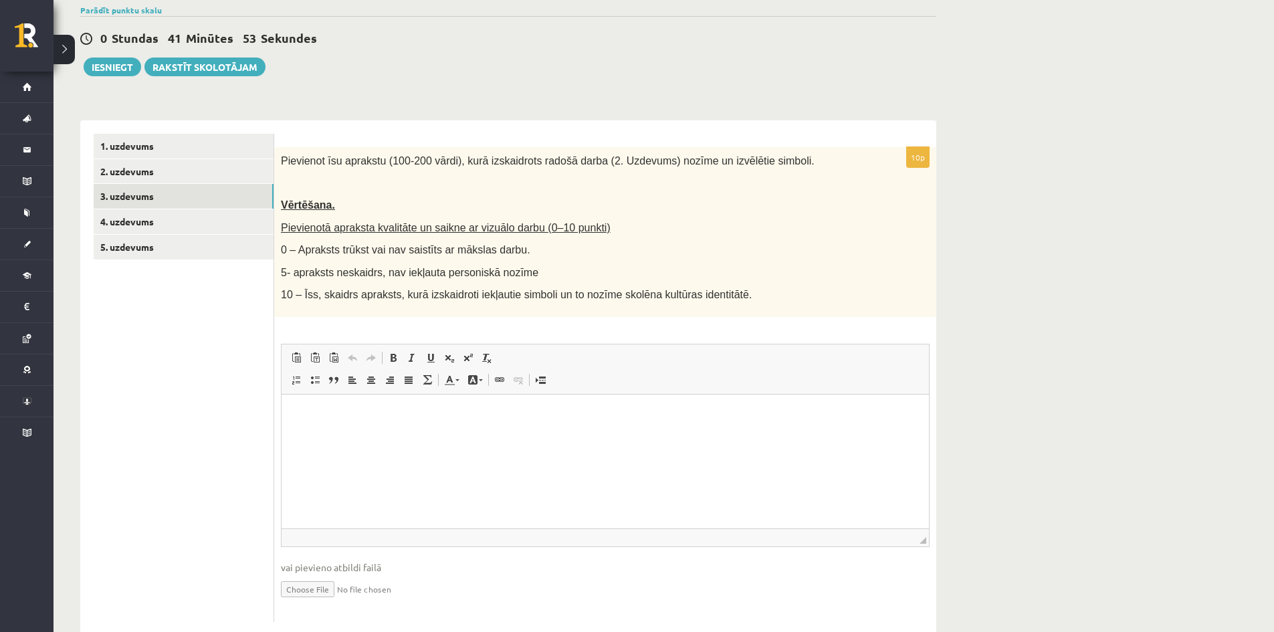
scroll to position [158, 0]
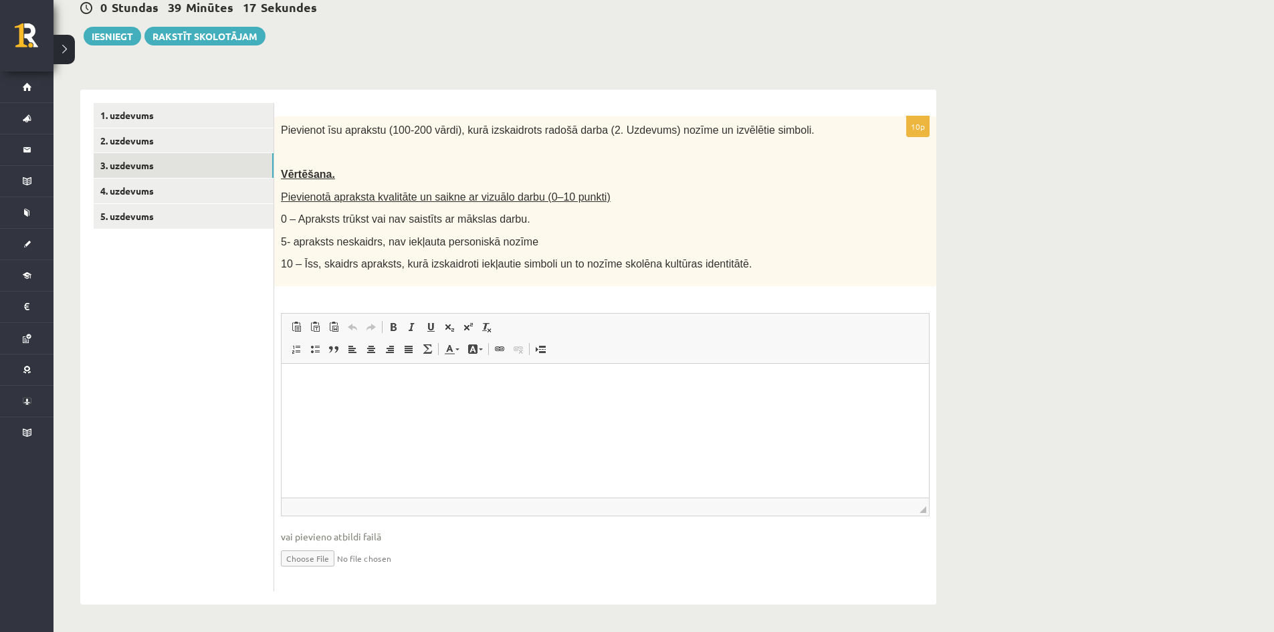
click at [313, 395] on html at bounding box center [605, 383] width 647 height 41
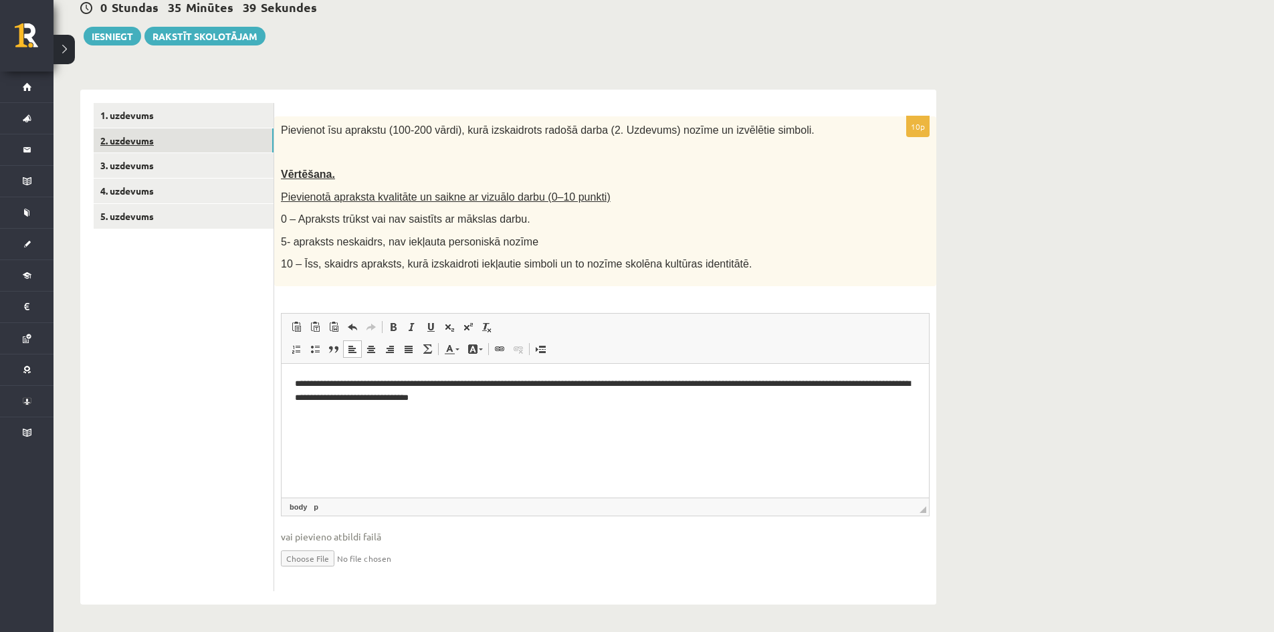
click at [151, 145] on link "2. uzdevums" at bounding box center [184, 140] width 180 height 25
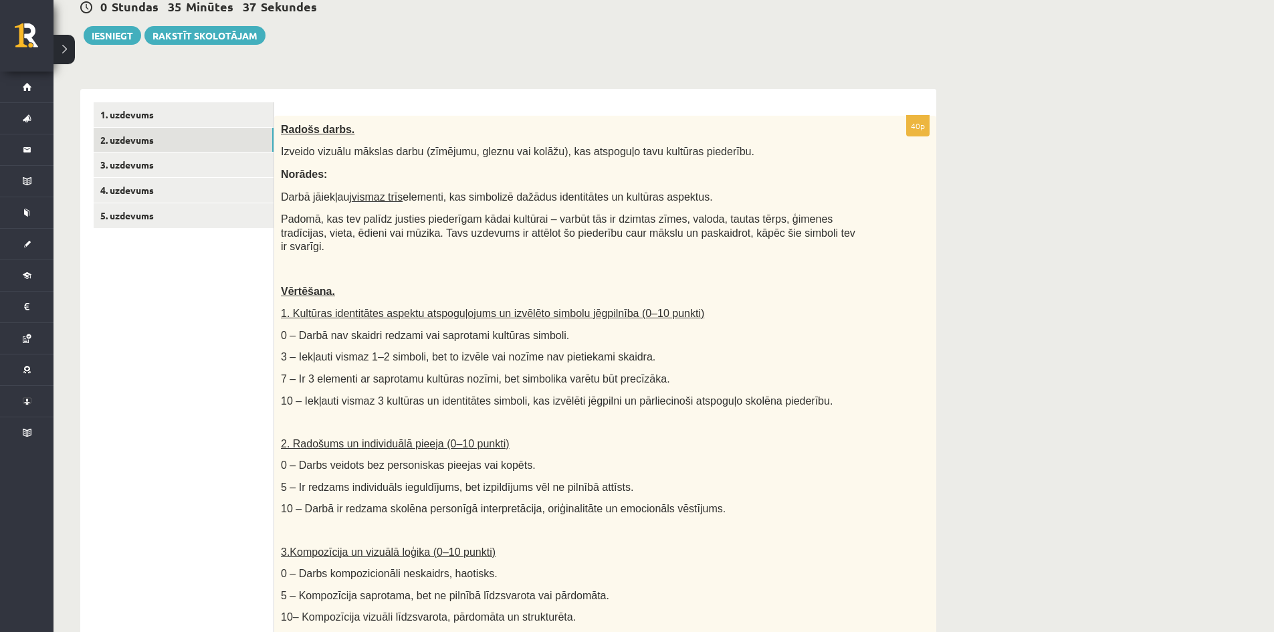
scroll to position [0, 0]
click at [129, 161] on link "3. uzdevums" at bounding box center [184, 164] width 180 height 25
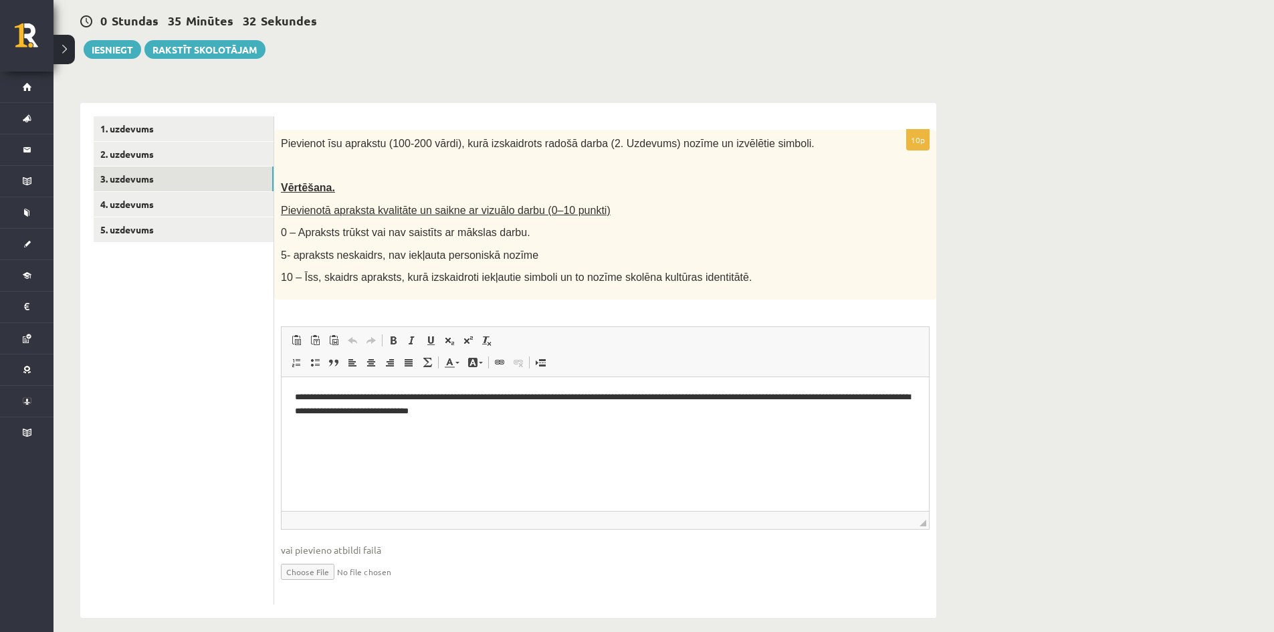
scroll to position [158, 0]
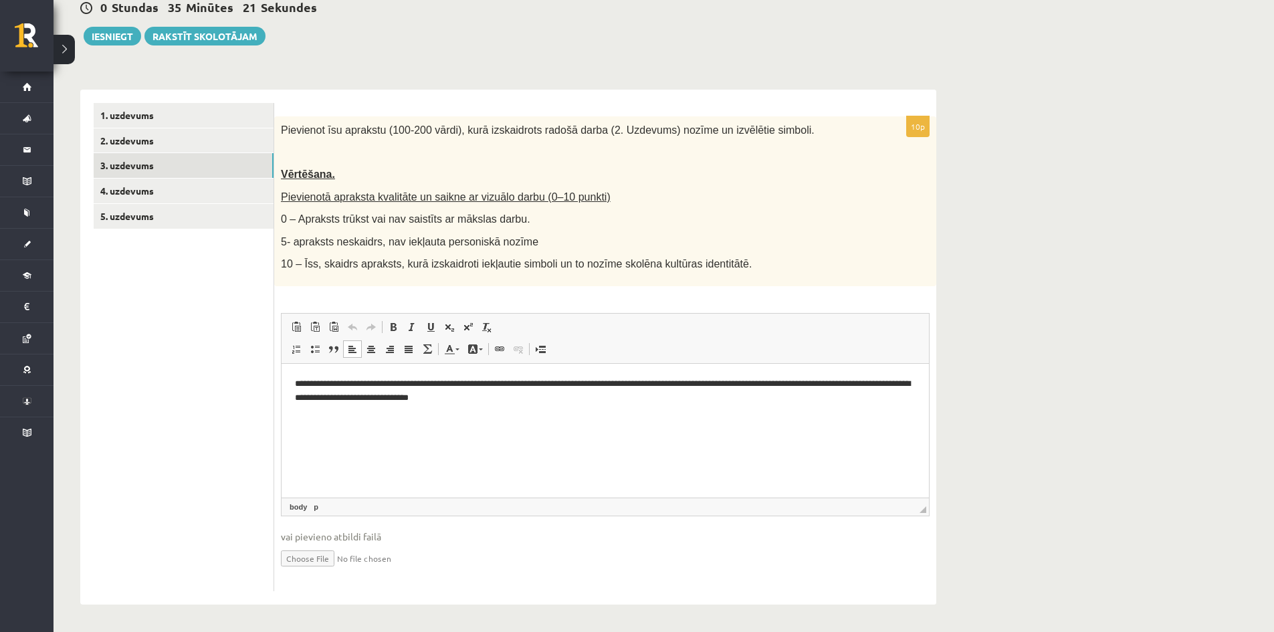
click at [541, 401] on p "**********" at bounding box center [605, 391] width 621 height 28
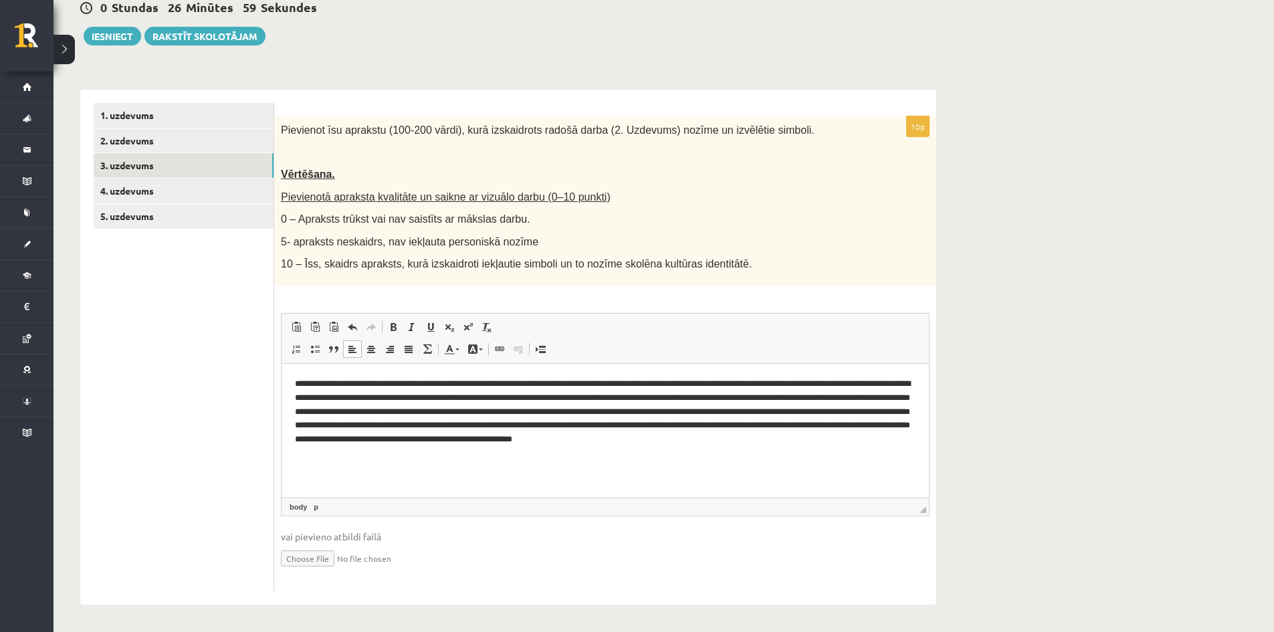
click at [811, 439] on p "**********" at bounding box center [605, 419] width 621 height 84
click at [633, 457] on p "**********" at bounding box center [605, 419] width 621 height 84
click at [635, 457] on p "**********" at bounding box center [605, 419] width 621 height 84
click at [676, 424] on p "**********" at bounding box center [605, 419] width 621 height 84
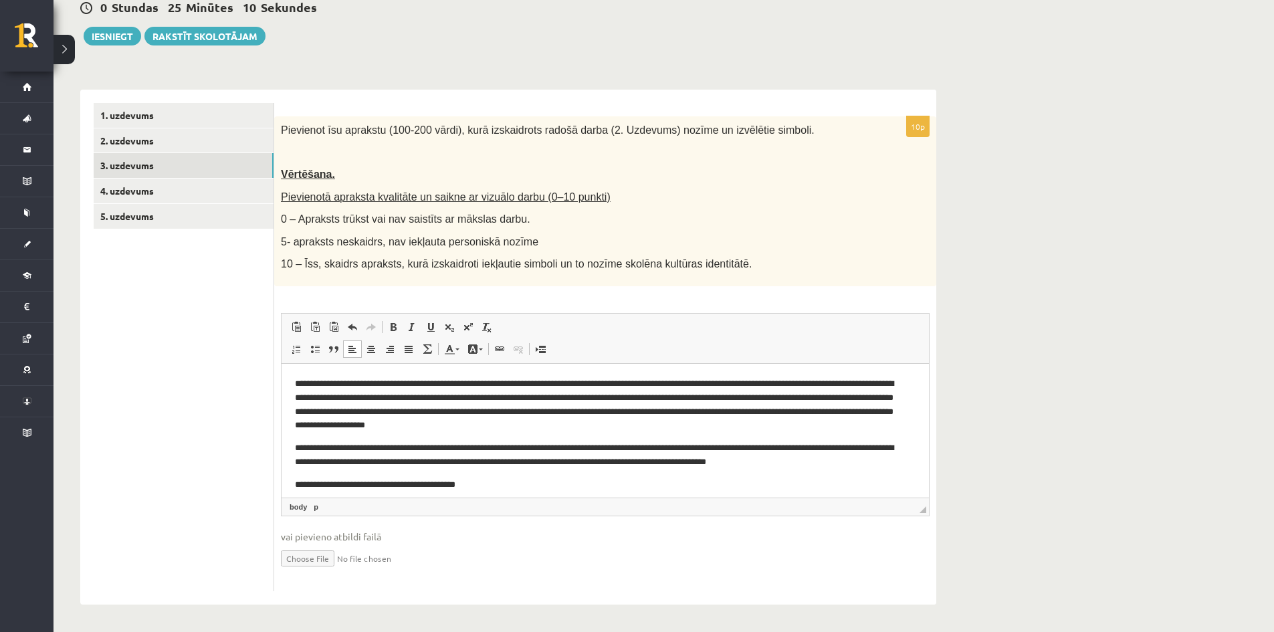
drag, startPoint x: 633, startPoint y: 398, endPoint x: 653, endPoint y: 428, distance: 36.2
click at [634, 398] on p "**********" at bounding box center [600, 405] width 611 height 56
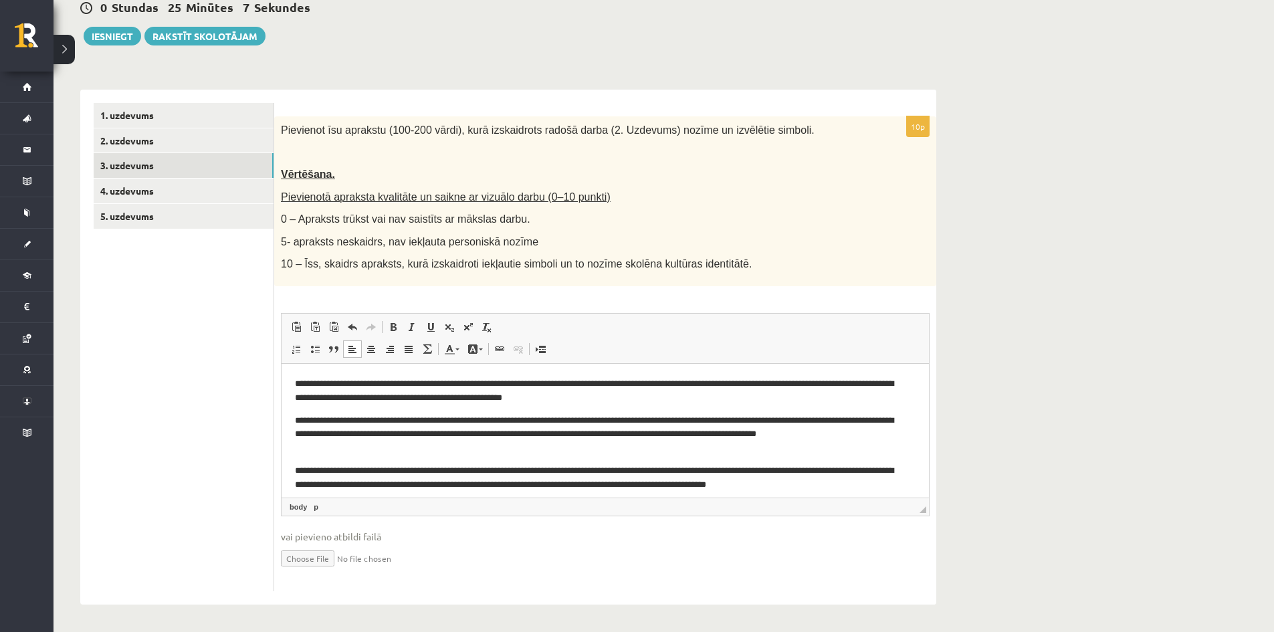
scroll to position [30, 0]
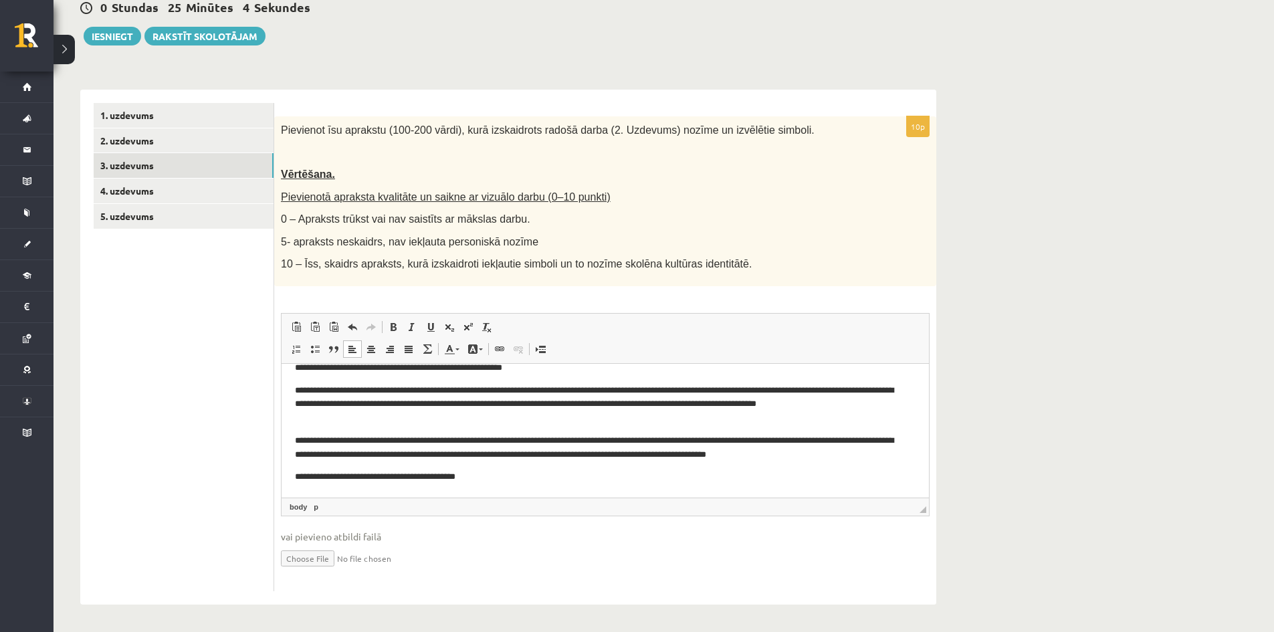
click at [498, 476] on p "**********" at bounding box center [600, 477] width 611 height 14
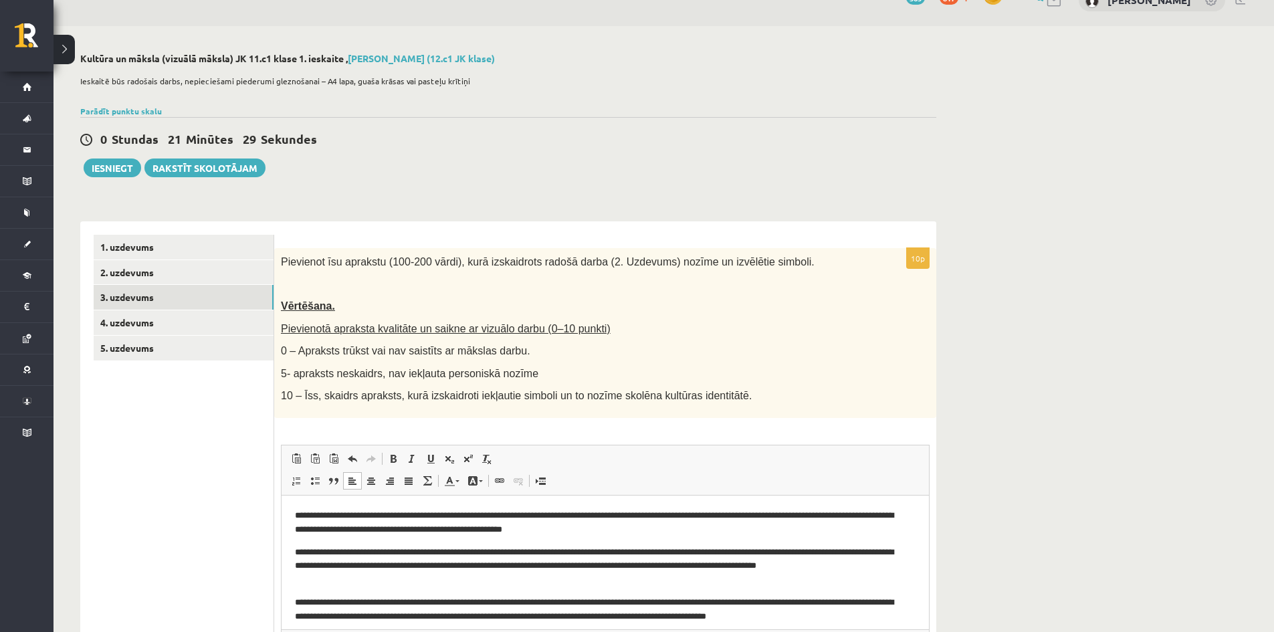
scroll to position [24, 0]
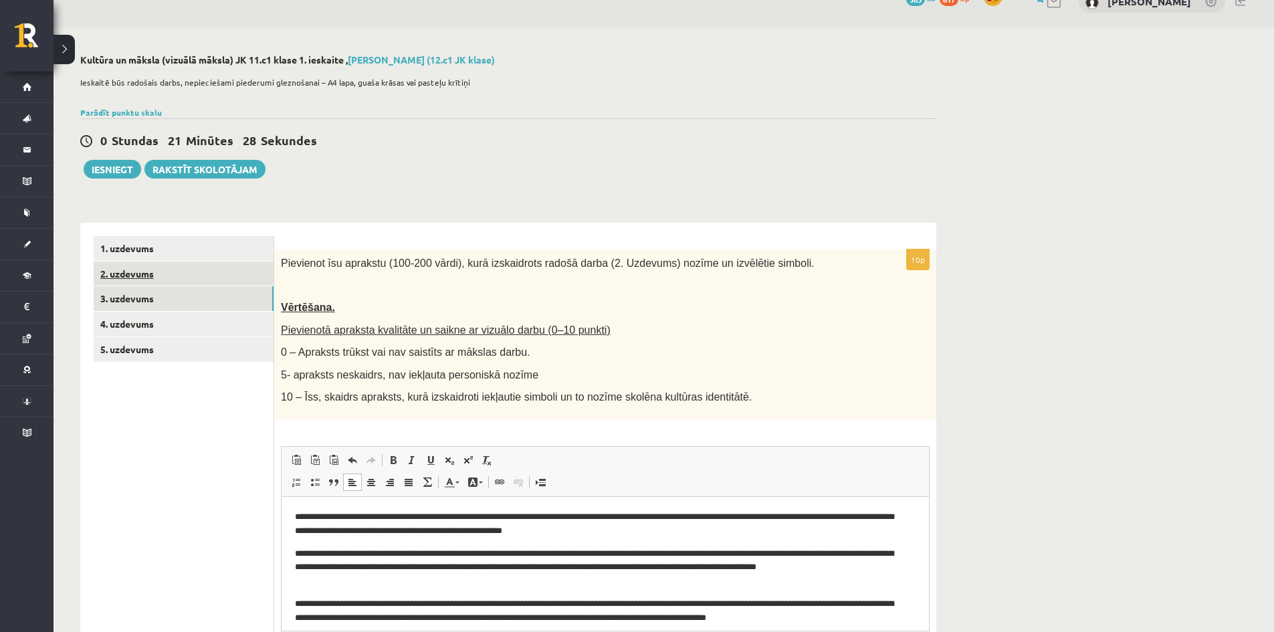
click at [130, 278] on link "2. uzdevums" at bounding box center [184, 274] width 180 height 25
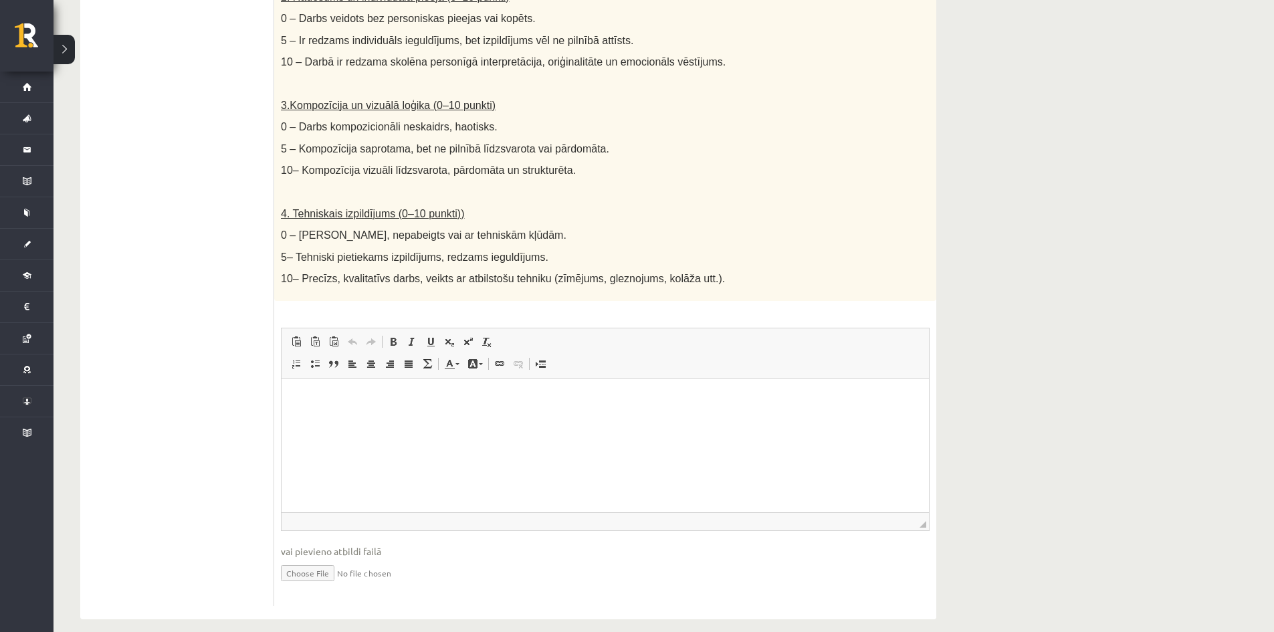
scroll to position [606, 0]
click at [309, 557] on input "file" at bounding box center [605, 570] width 649 height 27
type input "**********"
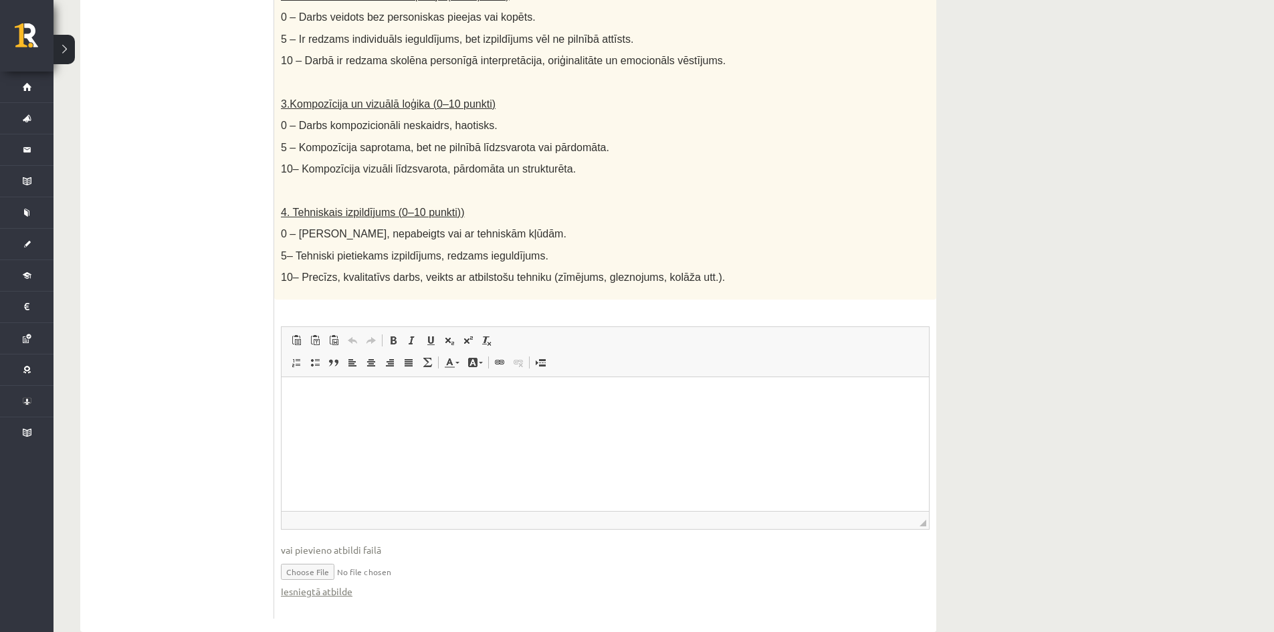
click at [395, 559] on input "file" at bounding box center [605, 570] width 649 height 27
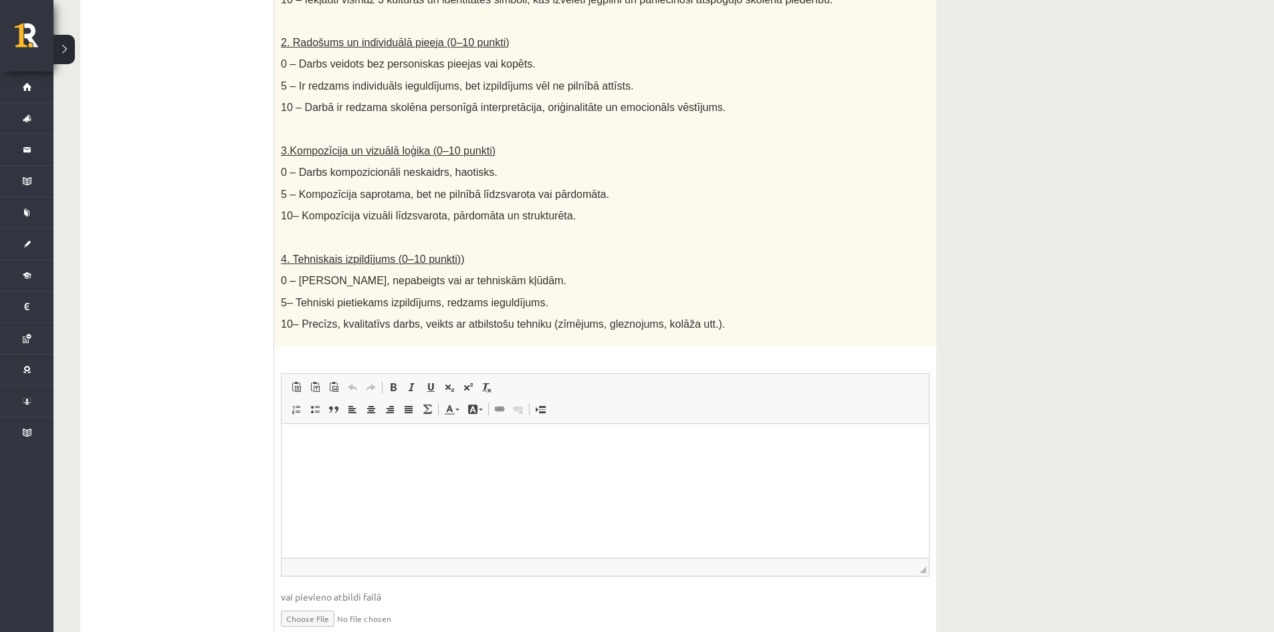
scroll to position [620, 0]
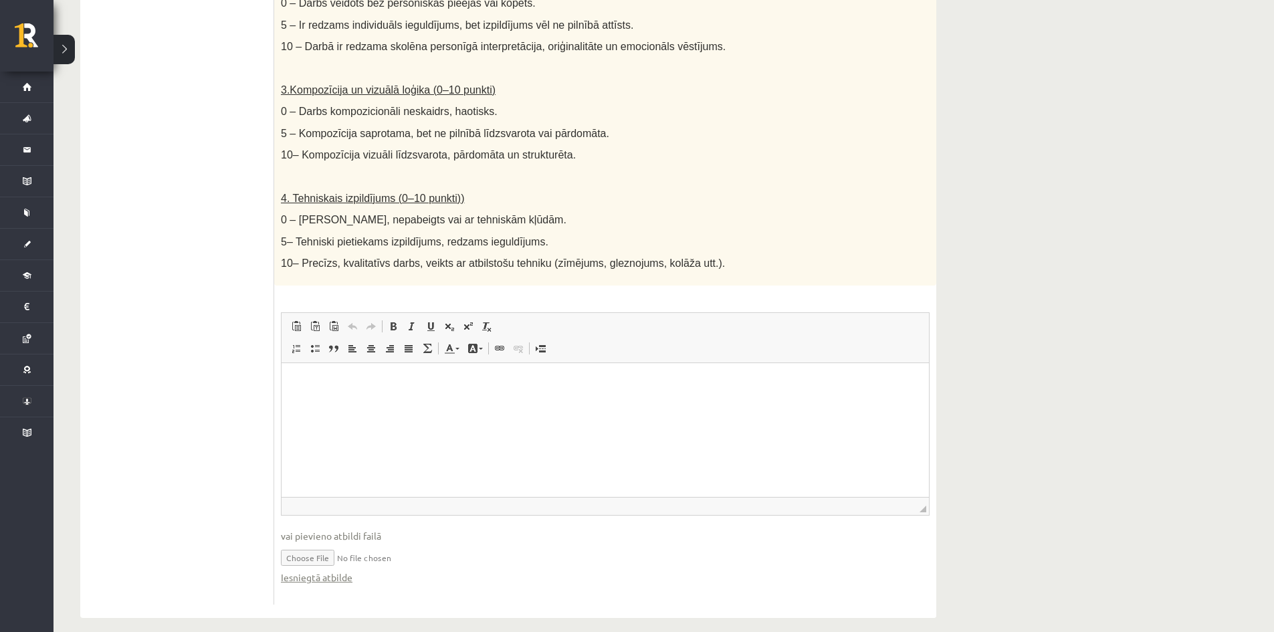
click at [308, 549] on input "file" at bounding box center [605, 556] width 649 height 27
type input "**********"
click at [1075, 74] on div "Kultūra un māksla (vizuālā māksla) JK 11.c1 klase 1. ieskaite , [PERSON_NAME] (…" at bounding box center [664, 37] width 1221 height 1213
click at [482, 404] on html at bounding box center [605, 383] width 647 height 41
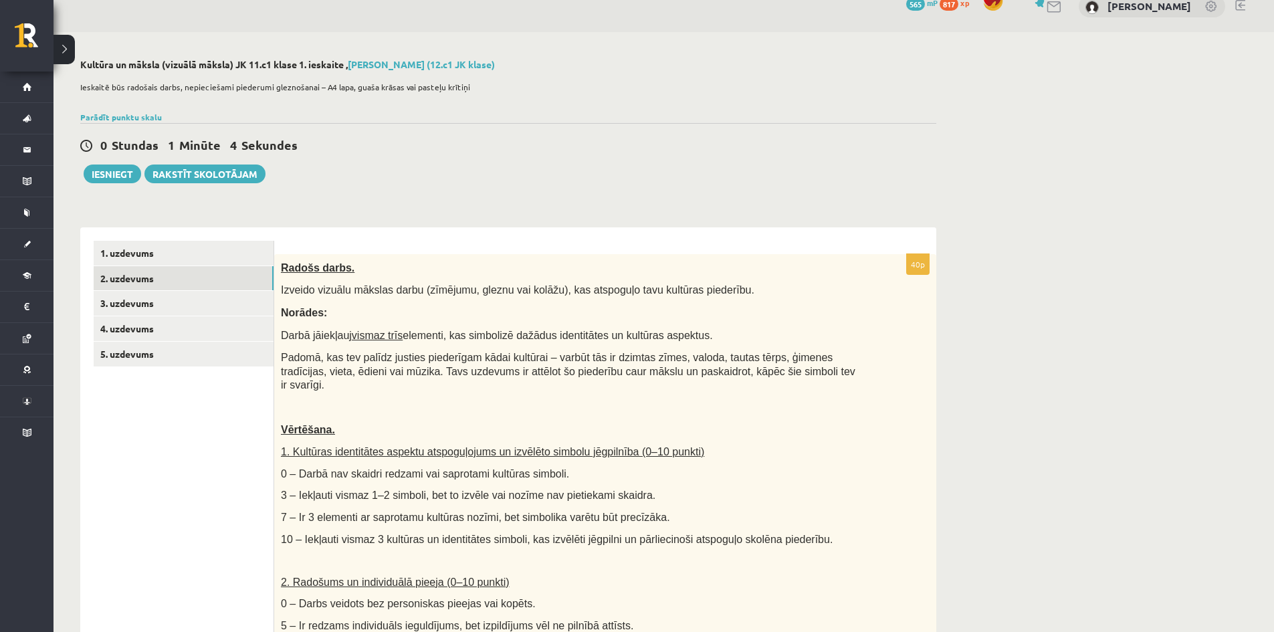
scroll to position [18, 0]
click at [146, 310] on link "3. uzdevums" at bounding box center [184, 304] width 180 height 25
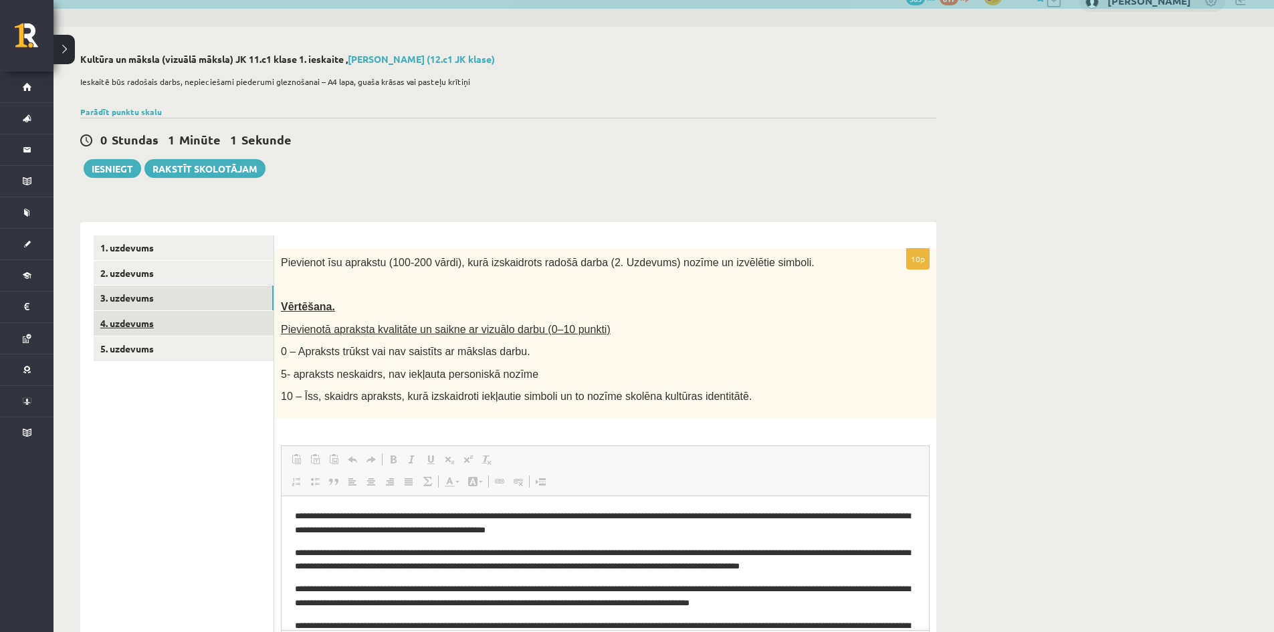
scroll to position [0, 0]
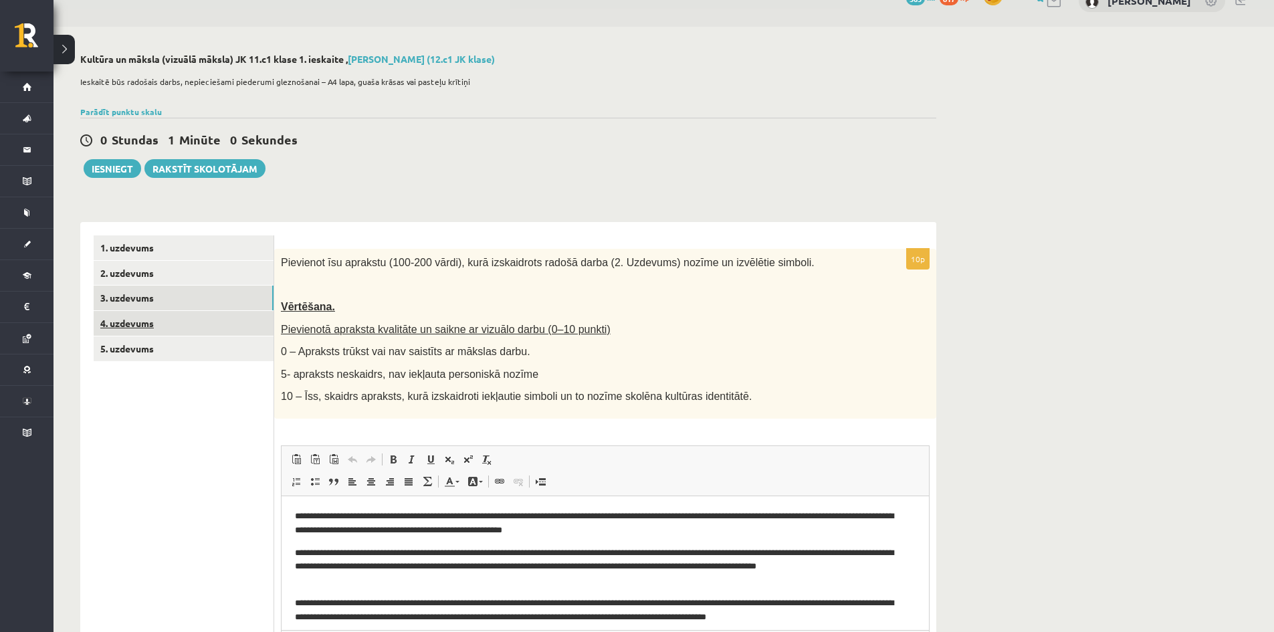
click at [133, 323] on link "4. uzdevums" at bounding box center [184, 323] width 180 height 25
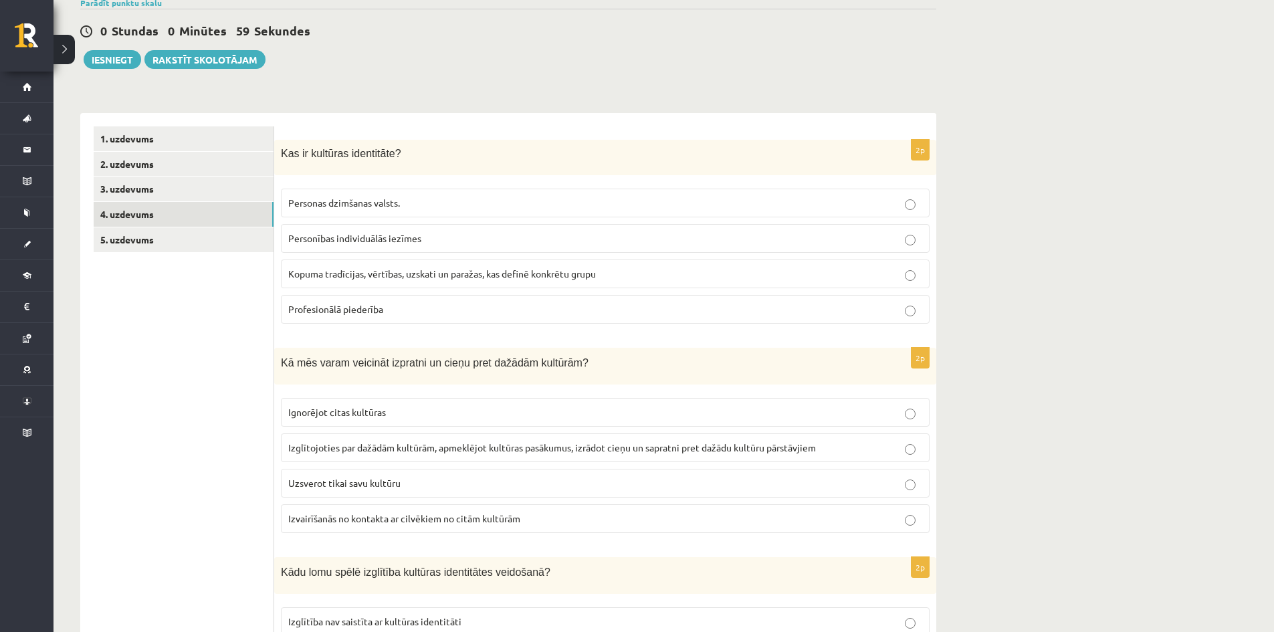
scroll to position [159, 0]
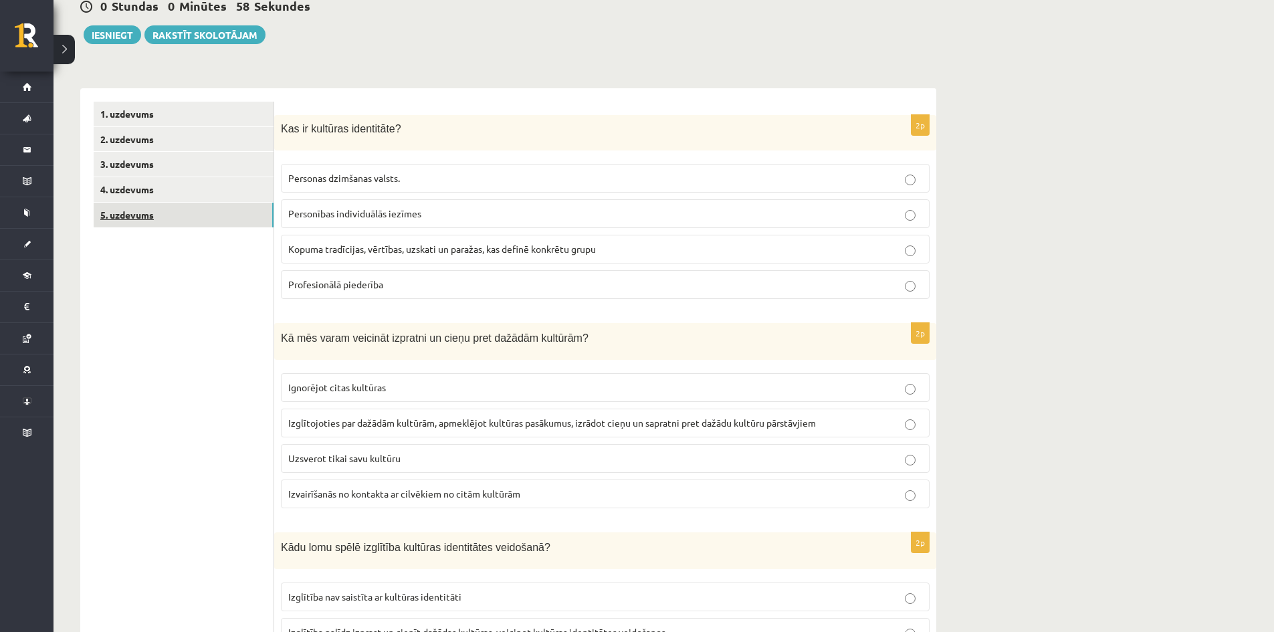
click at [150, 219] on link "5. uzdevums" at bounding box center [184, 215] width 180 height 25
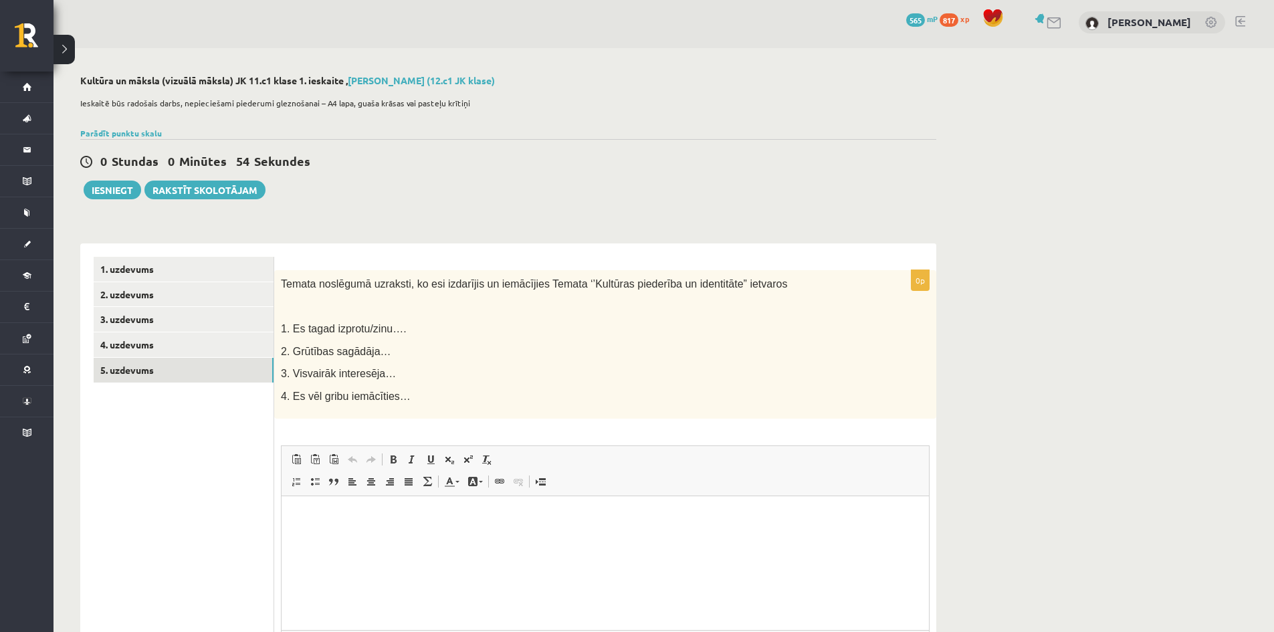
scroll to position [70, 0]
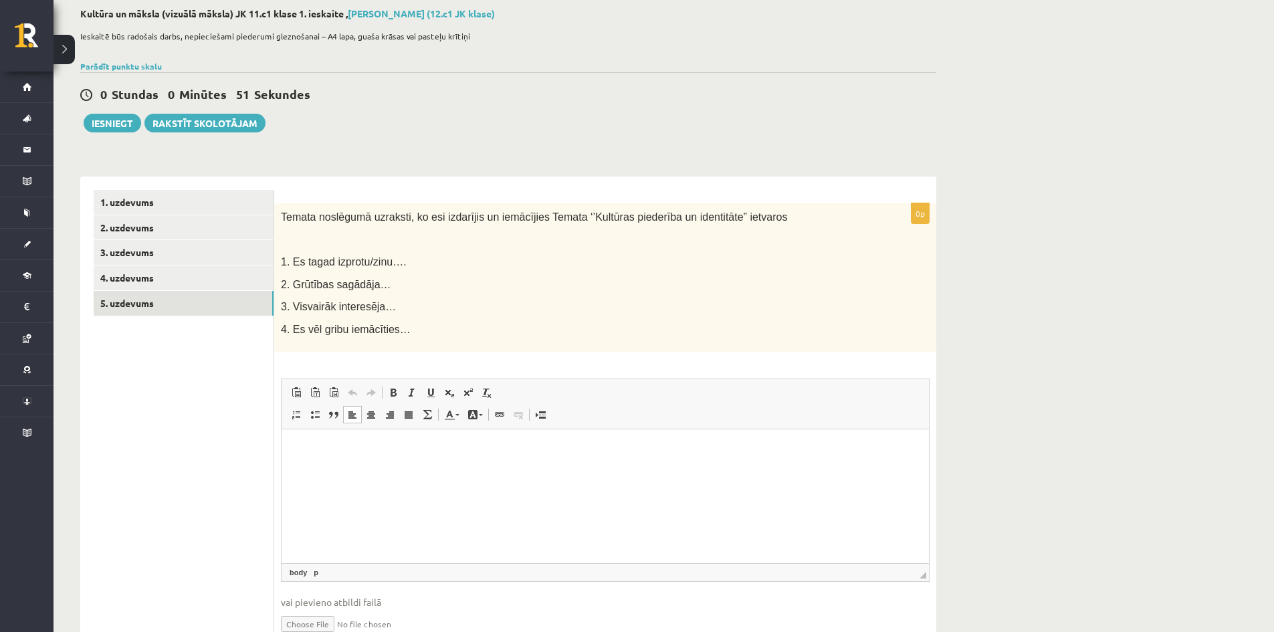
click at [352, 454] on p "Bagātinātā teksta redaktors, wiswyg-editor-user-answer-47025016335000" at bounding box center [605, 450] width 621 height 14
drag, startPoint x: 292, startPoint y: 287, endPoint x: 369, endPoint y: 289, distance: 76.9
click at [369, 289] on span "2. Grūtības sagādāja…" at bounding box center [336, 284] width 110 height 11
copy span "Grūtības sagādāja"
click at [316, 446] on p "Bagātinātā teksta redaktors, wiswyg-editor-user-answer-47025016335000" at bounding box center [605, 450] width 621 height 14
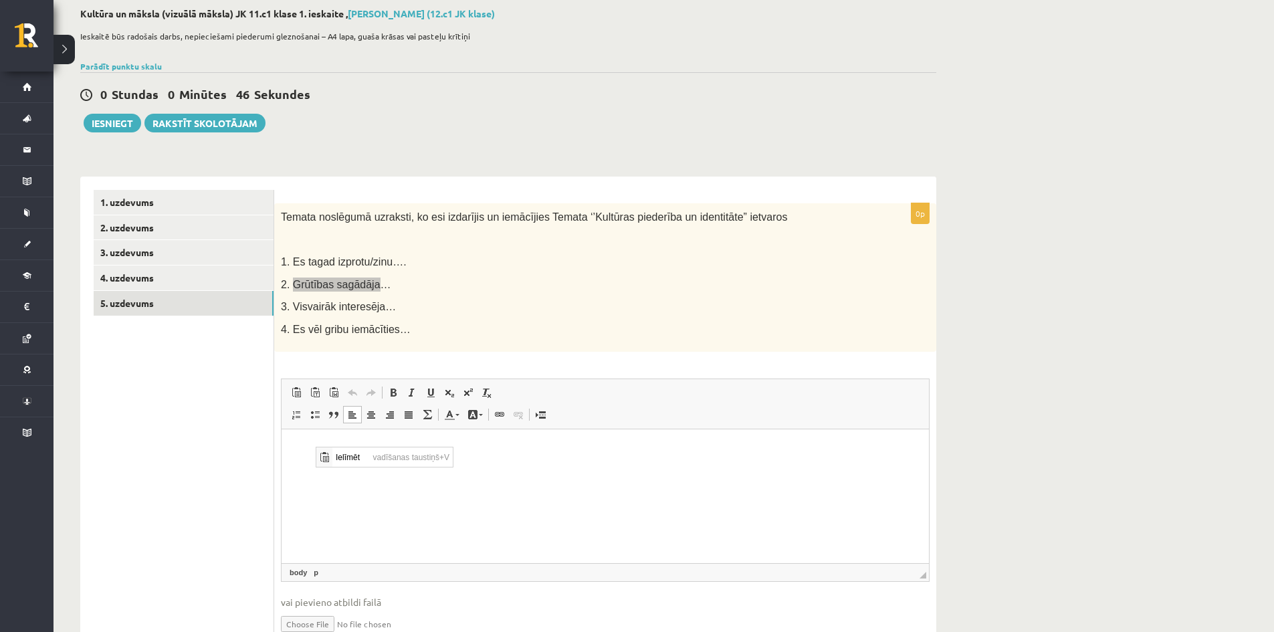
scroll to position [0, 0]
click at [310, 443] on p "Bagātinātā teksta redaktors, wiswyg-editor-user-answer-47025016335000" at bounding box center [605, 450] width 621 height 14
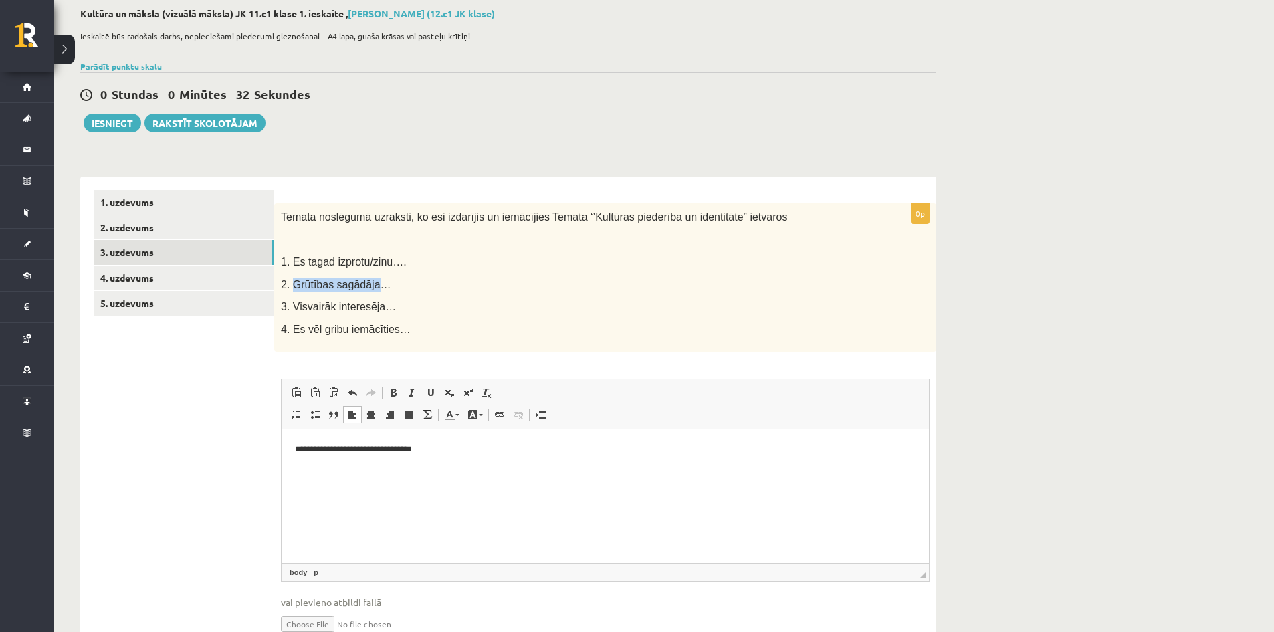
click at [130, 253] on link "3. uzdevums" at bounding box center [184, 252] width 180 height 25
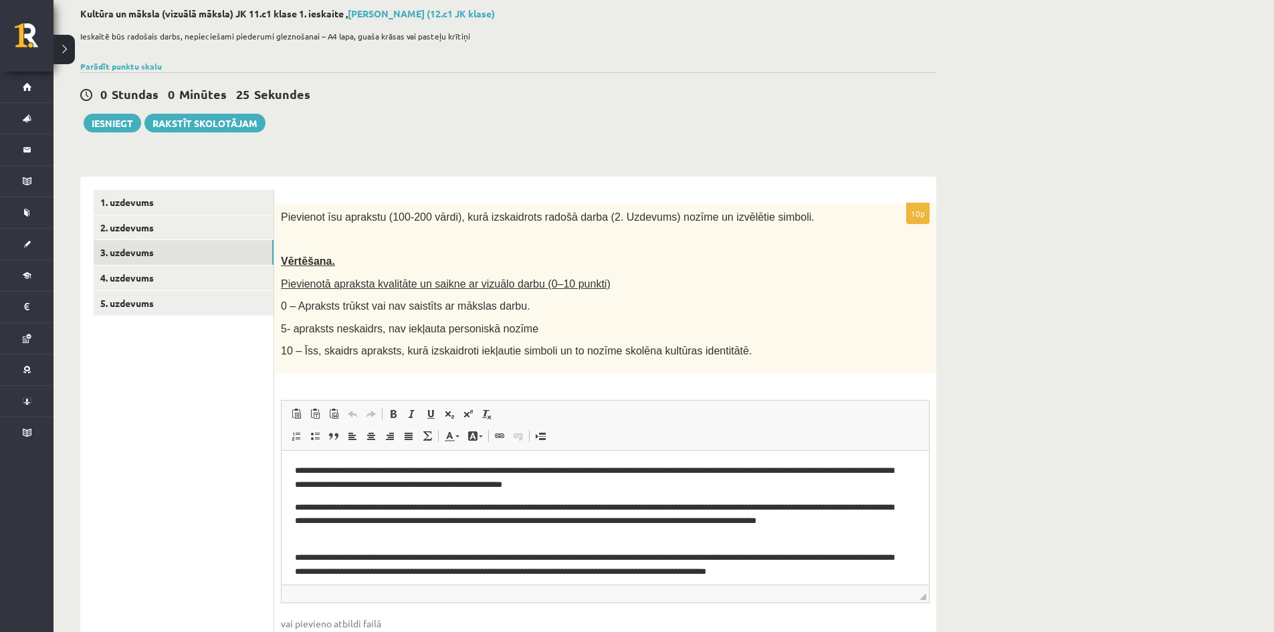
drag, startPoint x: 112, startPoint y: 98, endPoint x: 117, endPoint y: 112, distance: 15.4
click at [116, 110] on div "0 Stundas 0 Minūtes 25 Sekundes Ieskaite saglabāta! Iesniegt Rakstīt skolotājam" at bounding box center [508, 102] width 856 height 60
click at [128, 138] on div "Kultūra un māksla (vizuālā māksla) JK 11.c1 klase 1. ieskaite , [PERSON_NAME] (…" at bounding box center [509, 349] width 910 height 737
click at [136, 195] on link "1. uzdevums" at bounding box center [184, 202] width 180 height 25
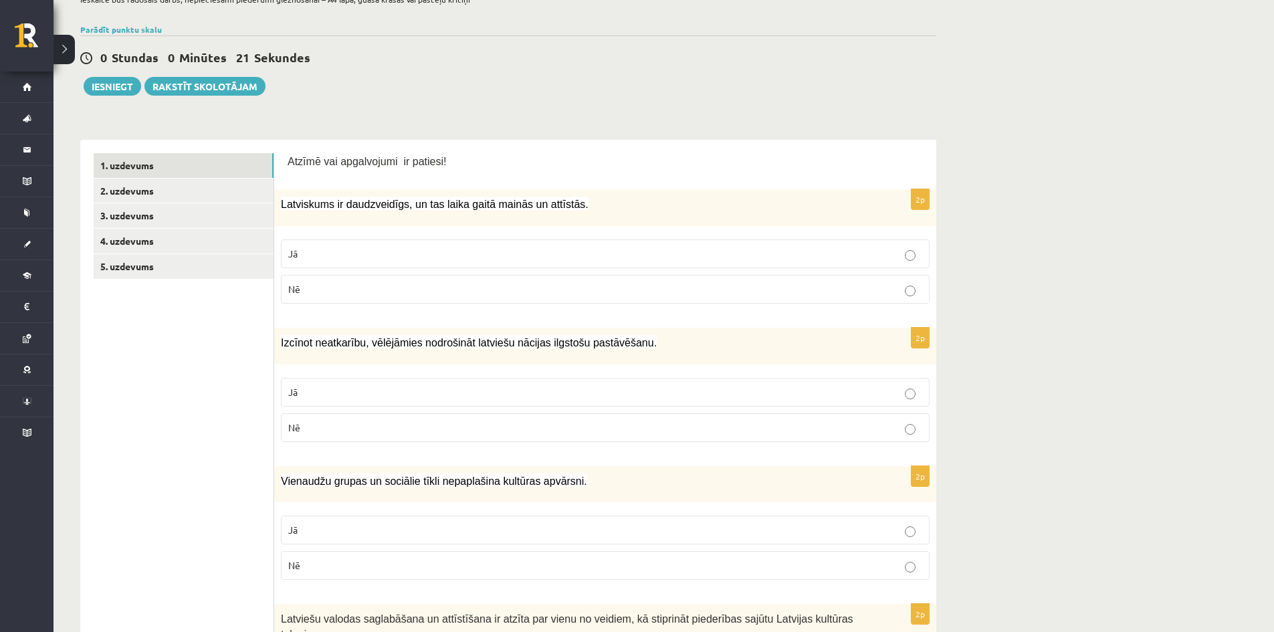
scroll to position [70, 0]
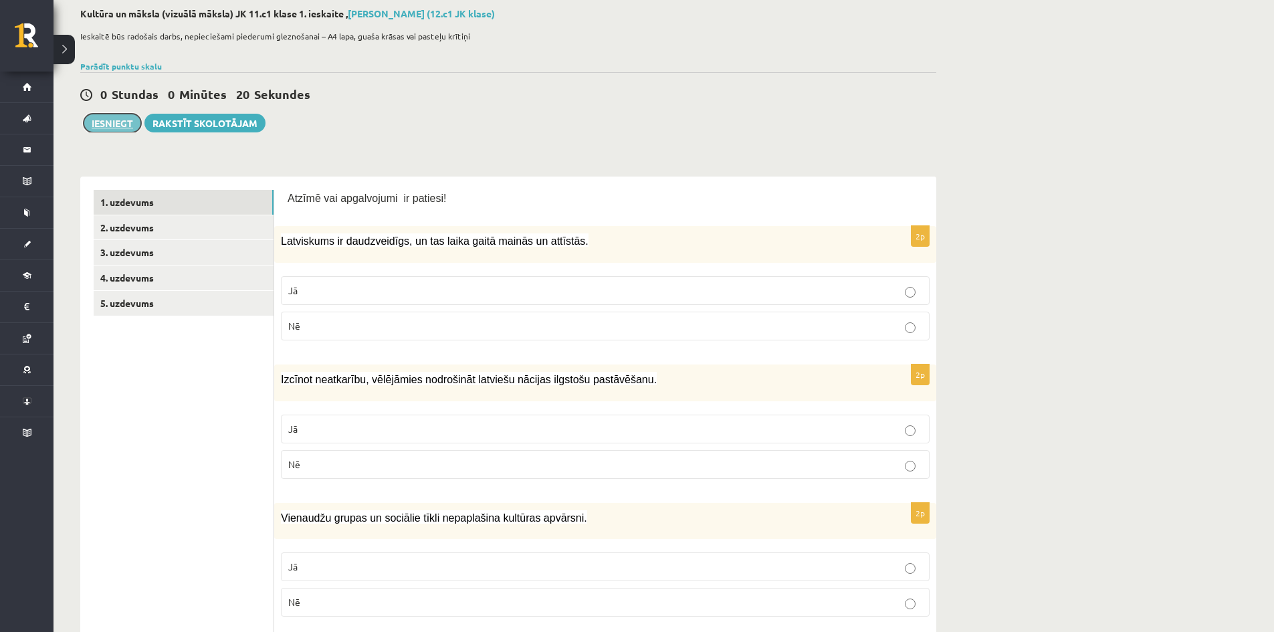
click at [114, 130] on button "Iesniegt" at bounding box center [113, 123] width 58 height 19
